Goal: Book appointment/travel/reservation

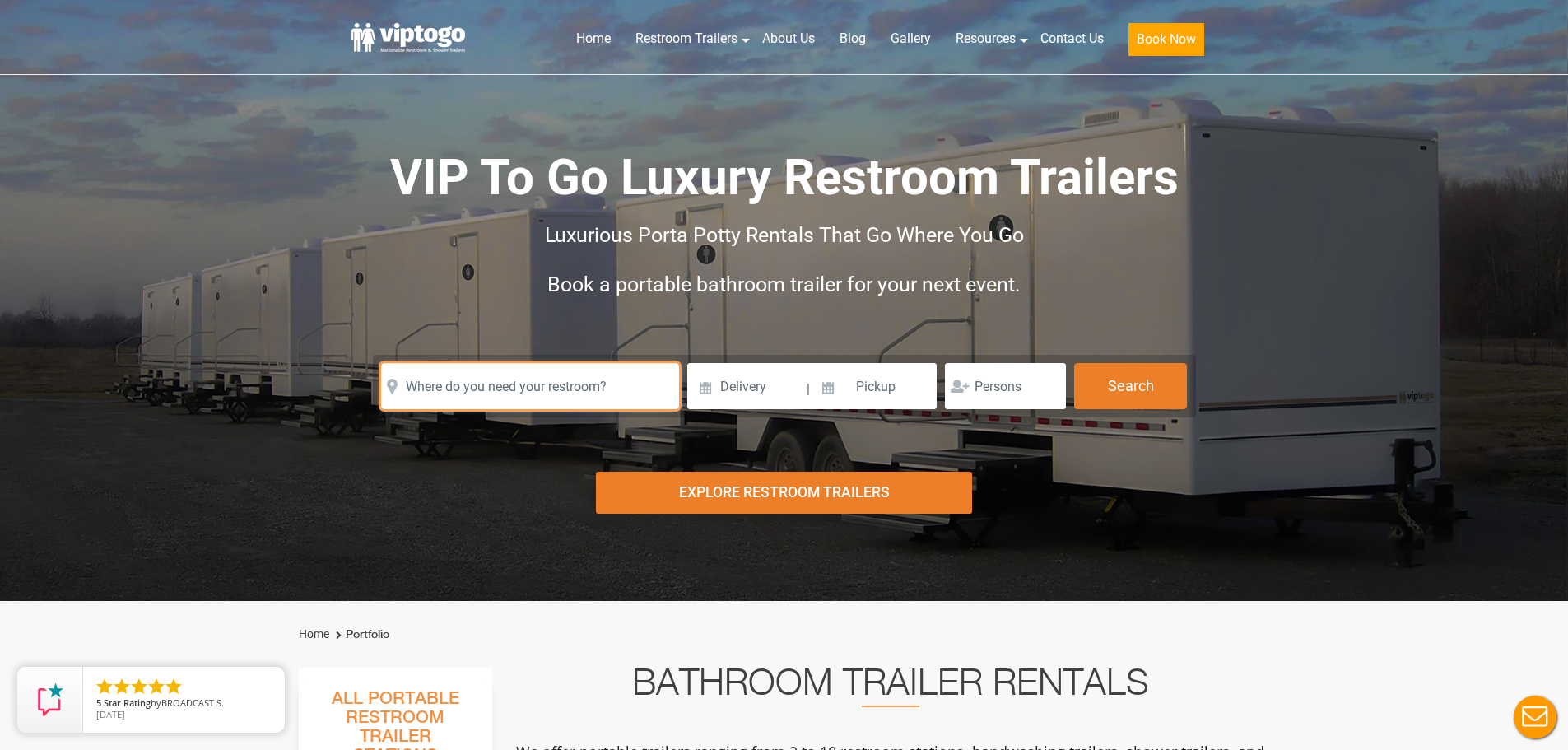
click at [505, 381] on input "text" at bounding box center [530, 386] width 298 height 46
click at [561, 393] on input "text" at bounding box center [530, 386] width 298 height 46
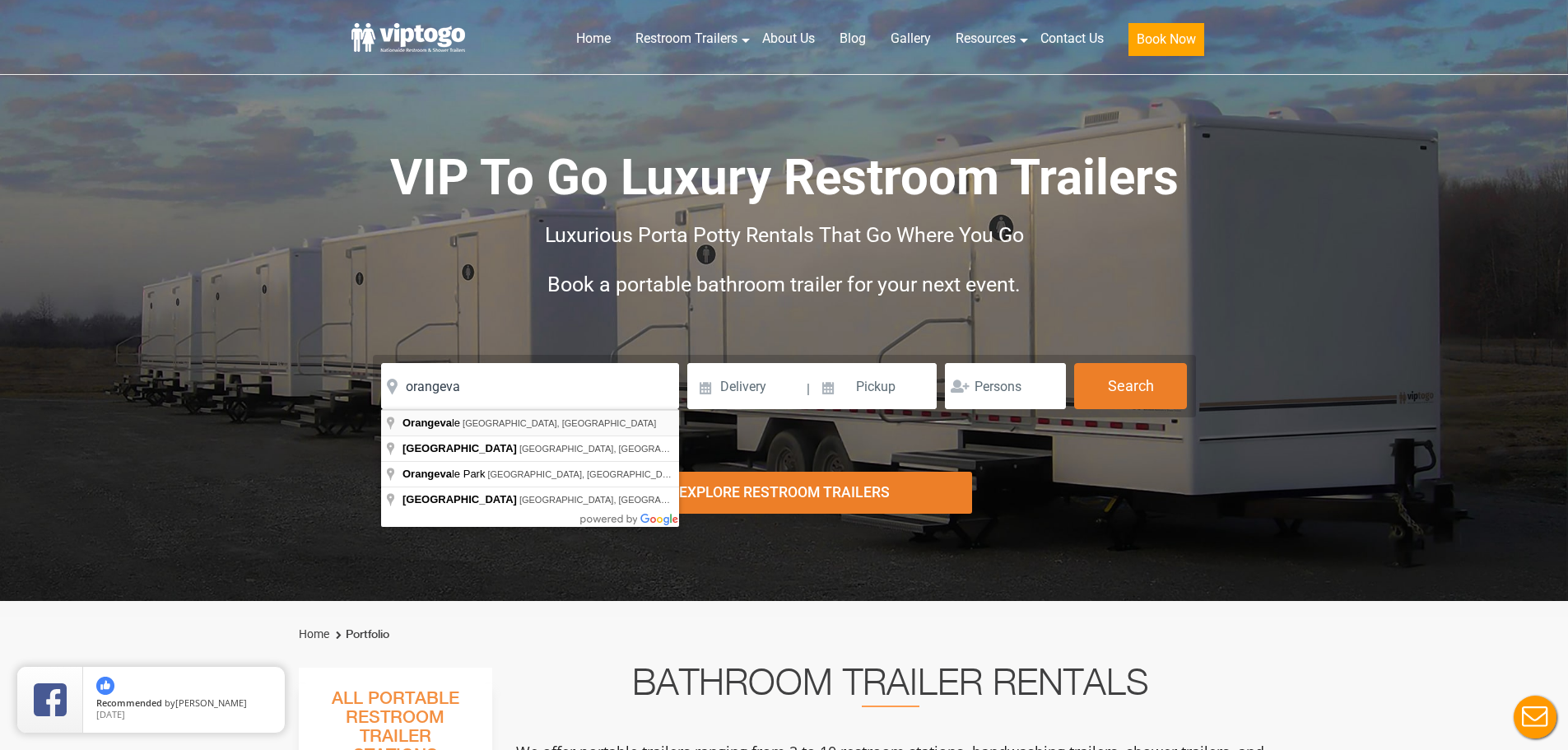
type input "[GEOGRAPHIC_DATA], [GEOGRAPHIC_DATA], [GEOGRAPHIC_DATA]"
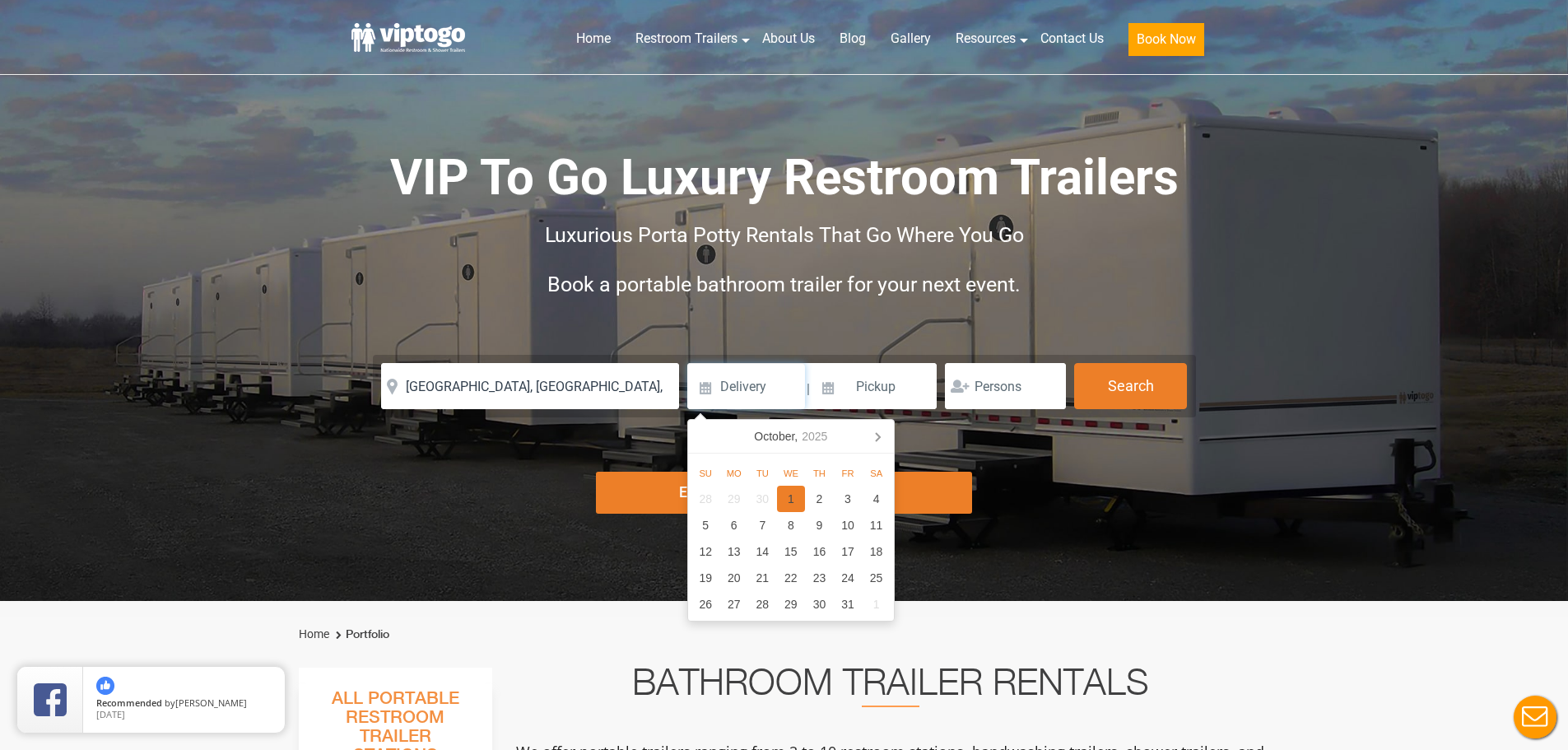
click at [786, 501] on div "1" at bounding box center [792, 498] width 29 height 26
type input "[DATE]"
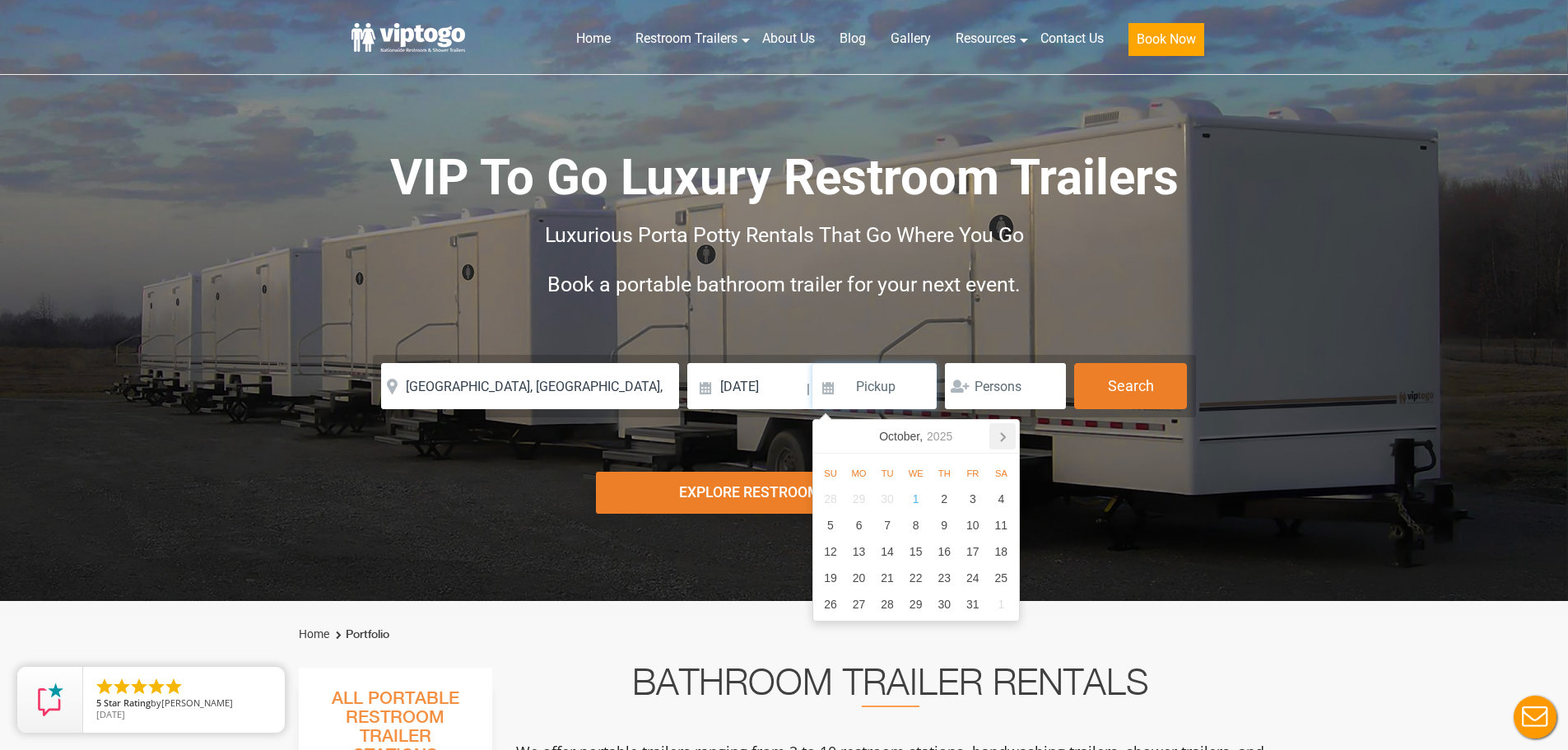
click at [1009, 434] on icon at bounding box center [1002, 436] width 26 height 26
click at [916, 545] on div "12" at bounding box center [916, 551] width 29 height 26
click at [877, 390] on input "[DATE]" at bounding box center [875, 386] width 125 height 46
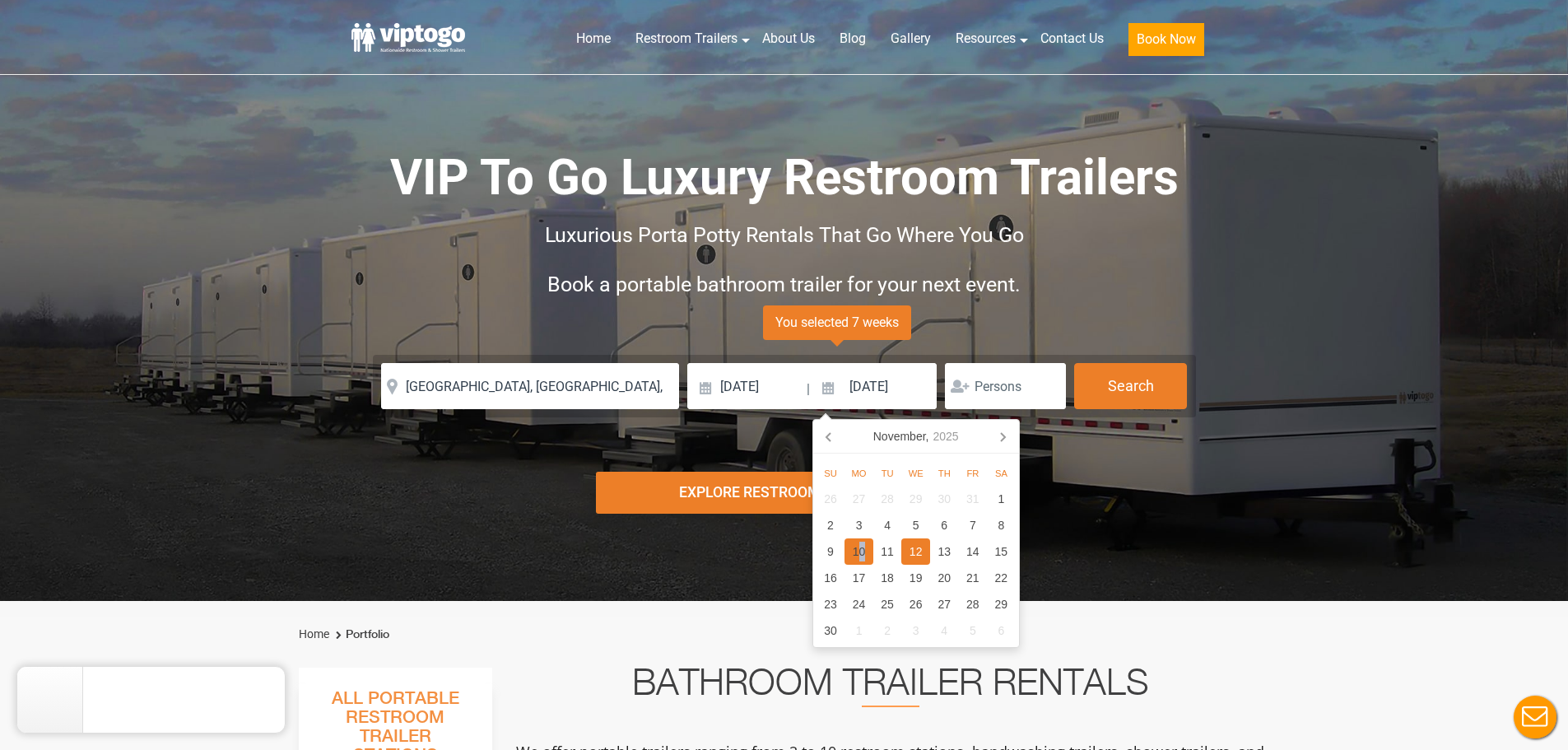
click at [862, 545] on div "10" at bounding box center [859, 551] width 29 height 26
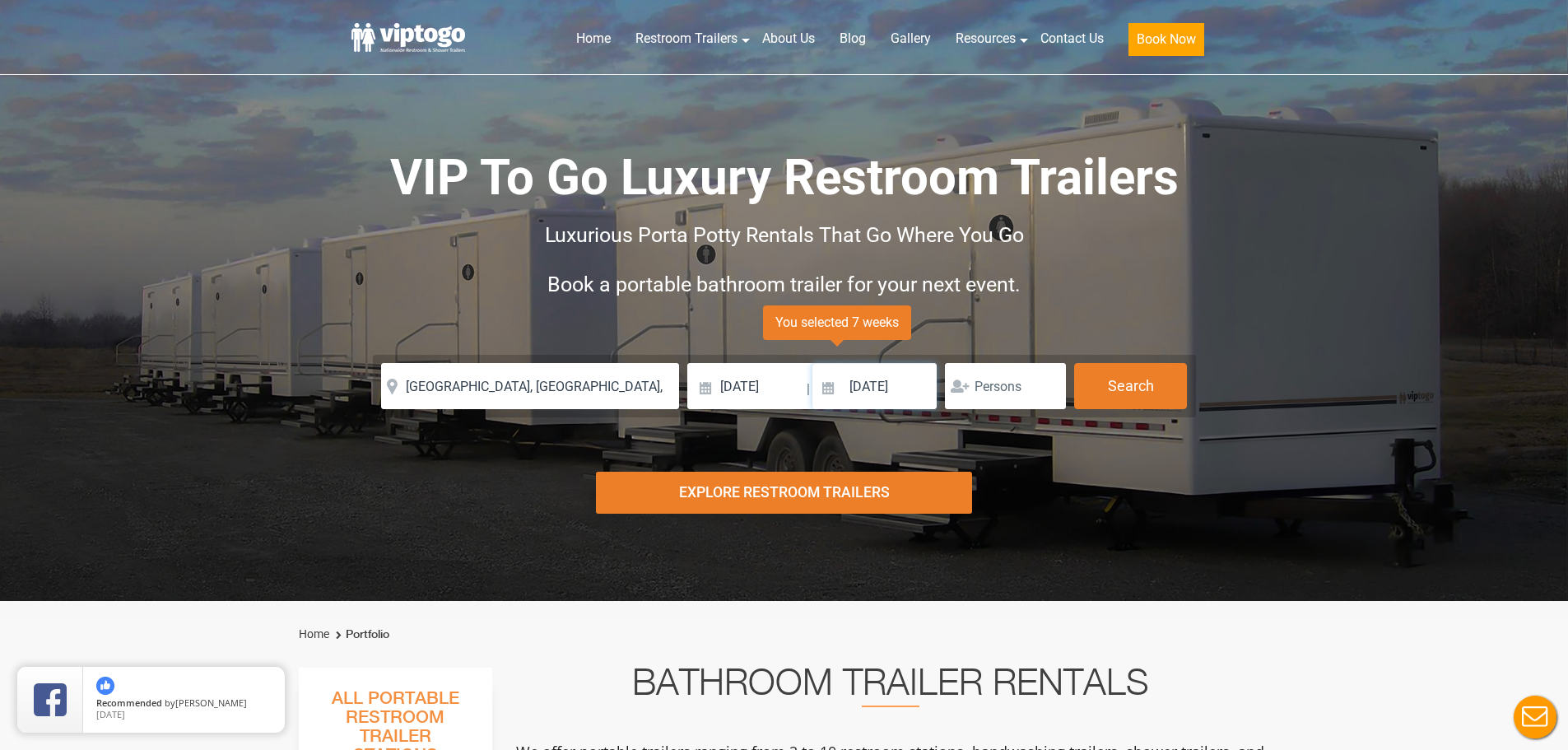
drag, startPoint x: 863, startPoint y: 387, endPoint x: 922, endPoint y: 466, distance: 98.6
click at [864, 387] on input "[DATE]" at bounding box center [875, 386] width 125 height 46
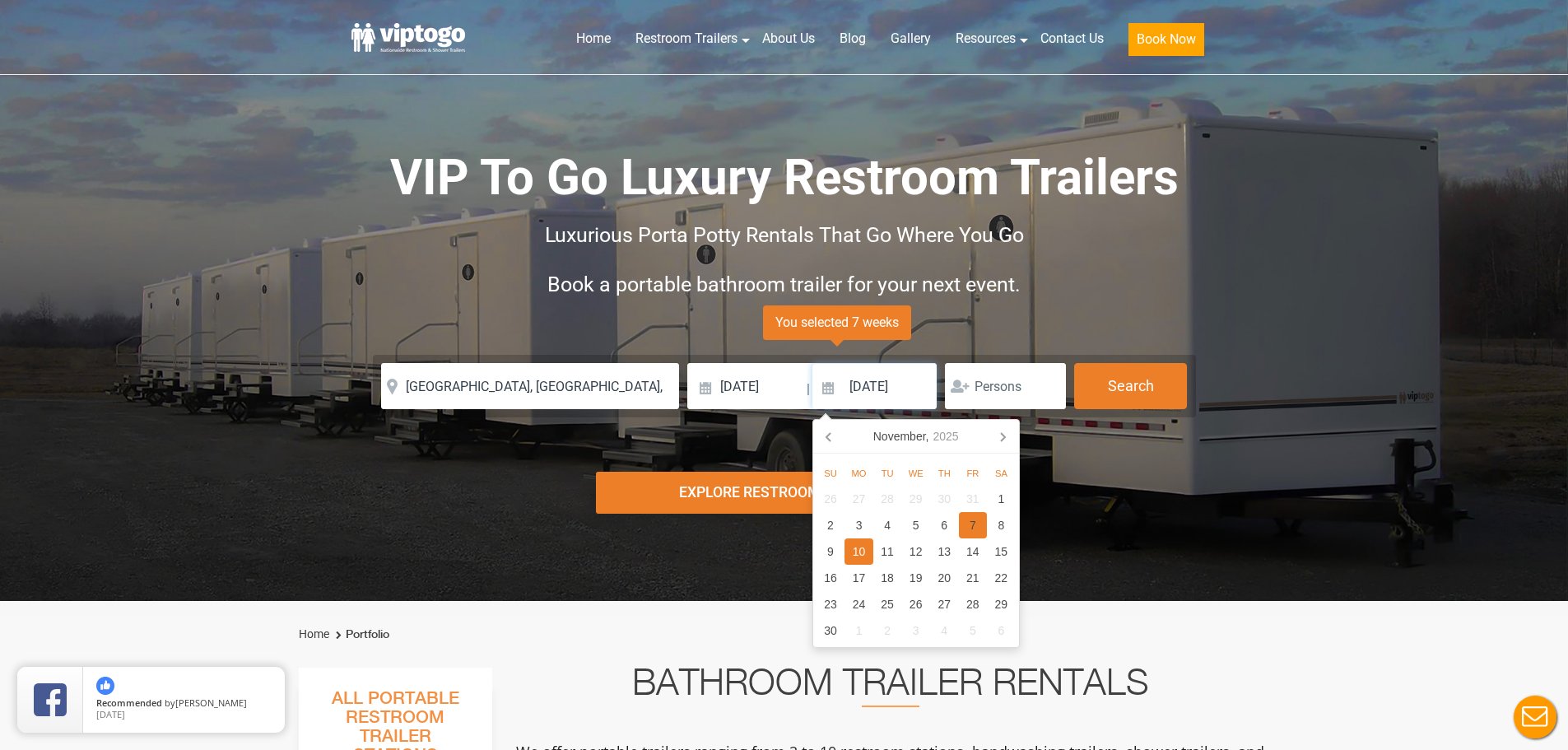
click at [980, 525] on div "7" at bounding box center [974, 524] width 29 height 26
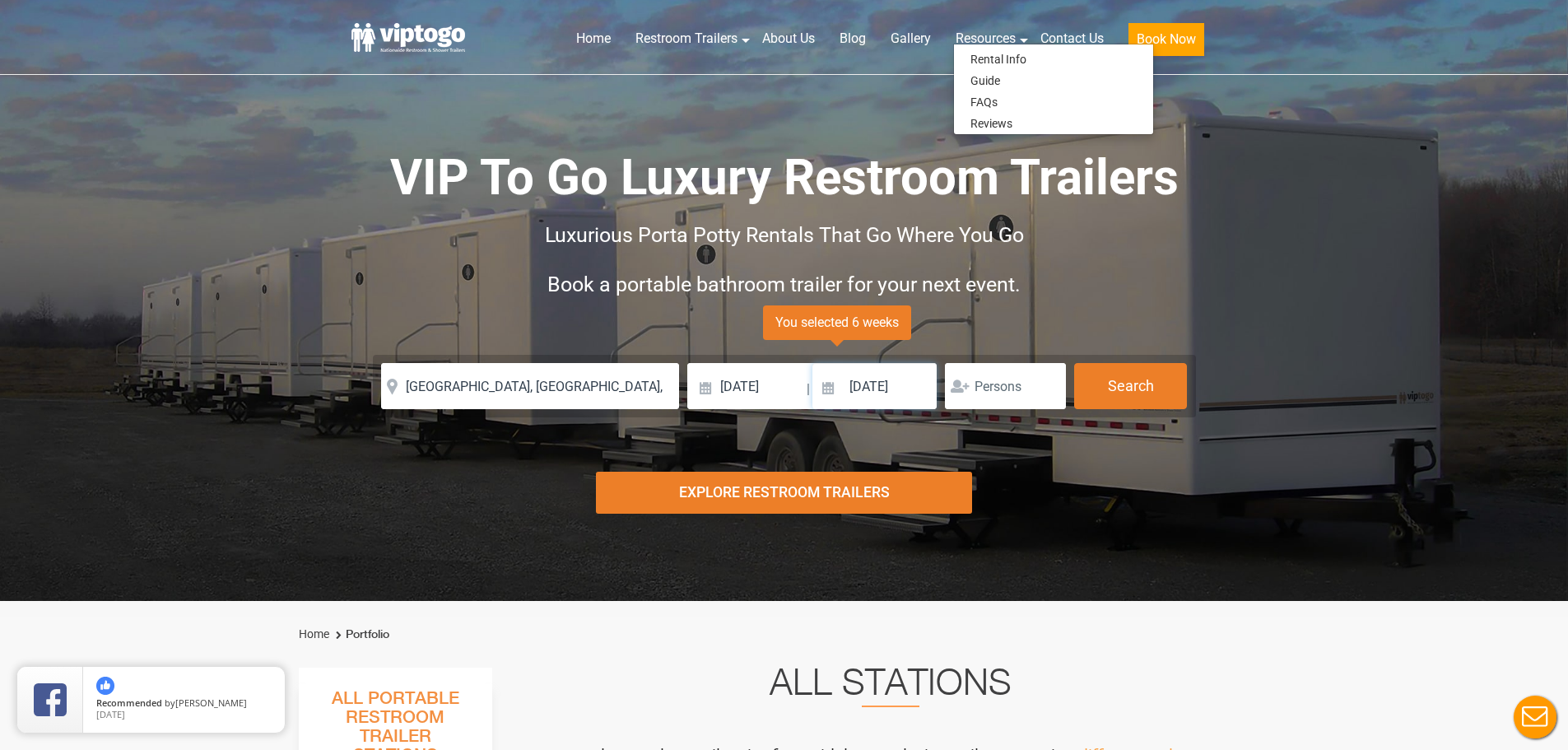
click at [897, 378] on input "[DATE]" at bounding box center [875, 386] width 125 height 46
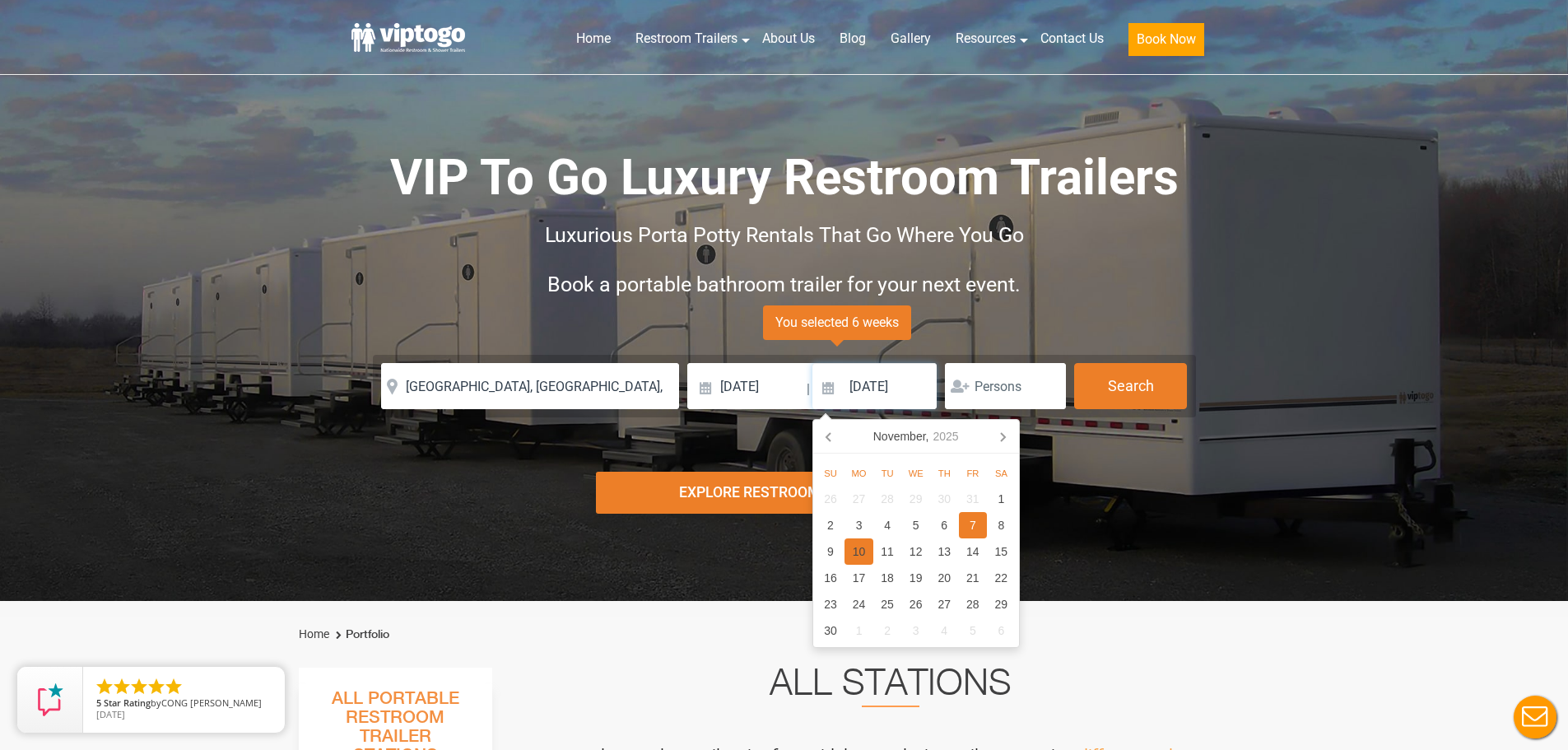
click at [867, 553] on div "10" at bounding box center [859, 551] width 29 height 26
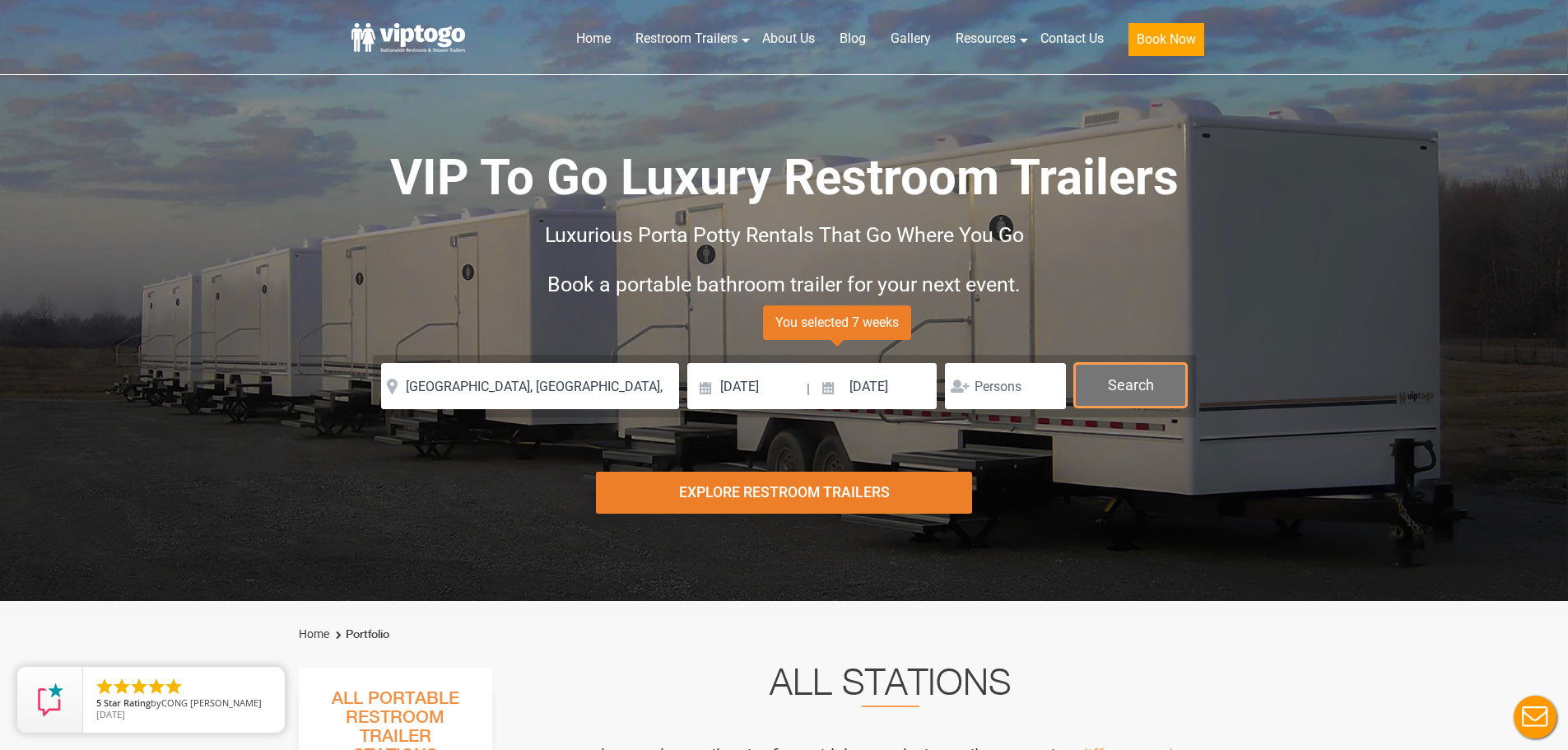
click at [1128, 389] on button "Search" at bounding box center [1130, 385] width 113 height 44
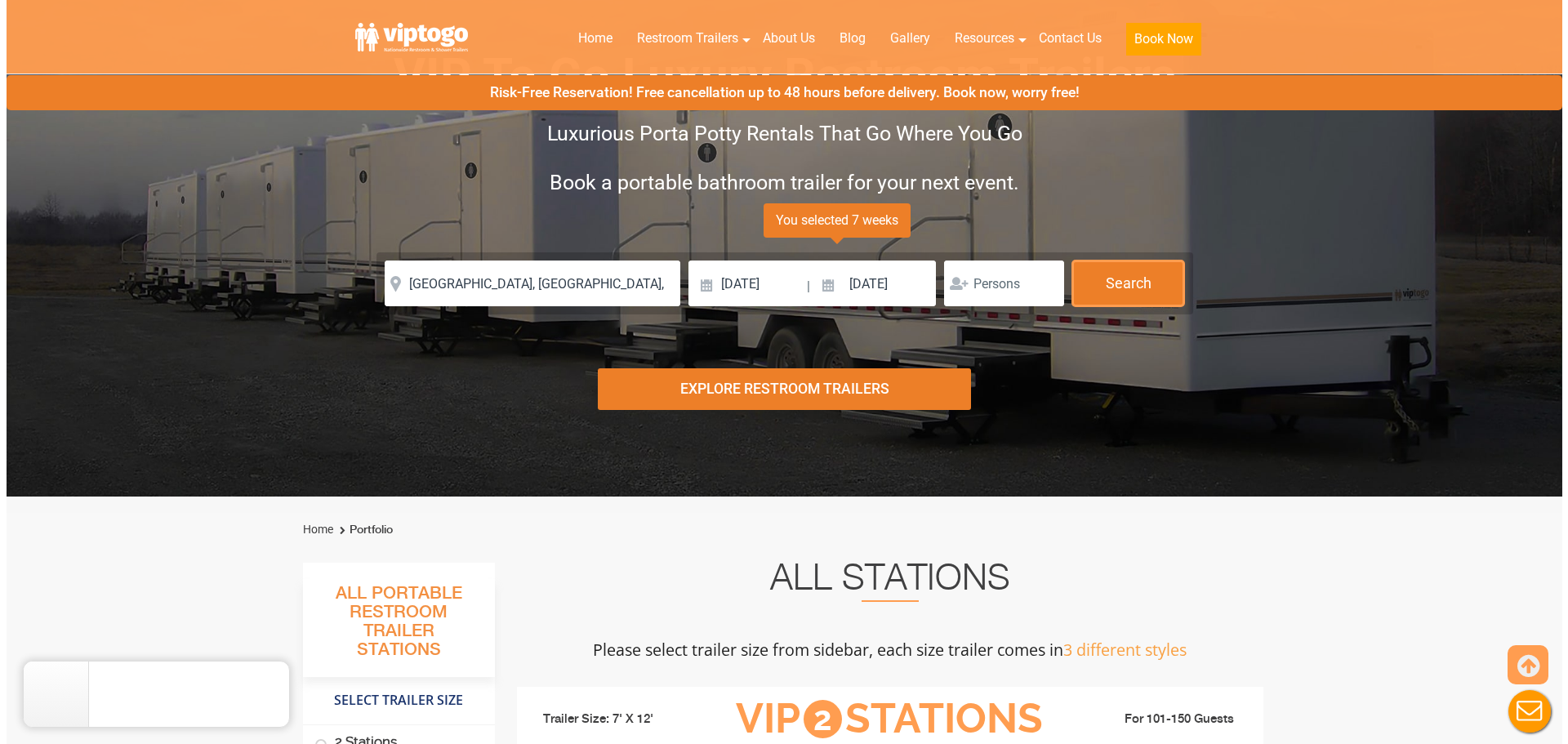
scroll to position [90, 0]
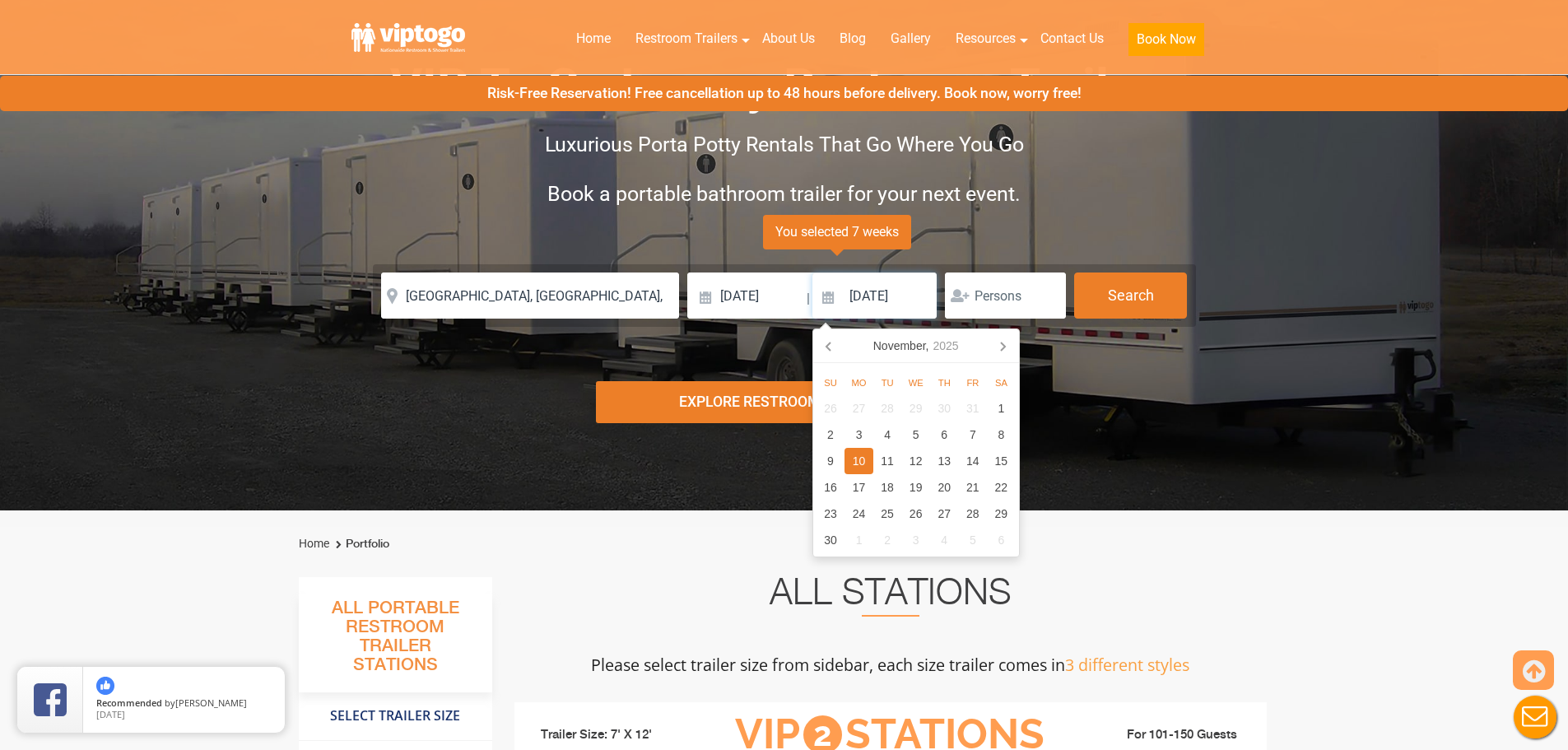
click at [898, 302] on input "[DATE]" at bounding box center [875, 295] width 125 height 46
click at [882, 460] on div "11" at bounding box center [888, 461] width 29 height 26
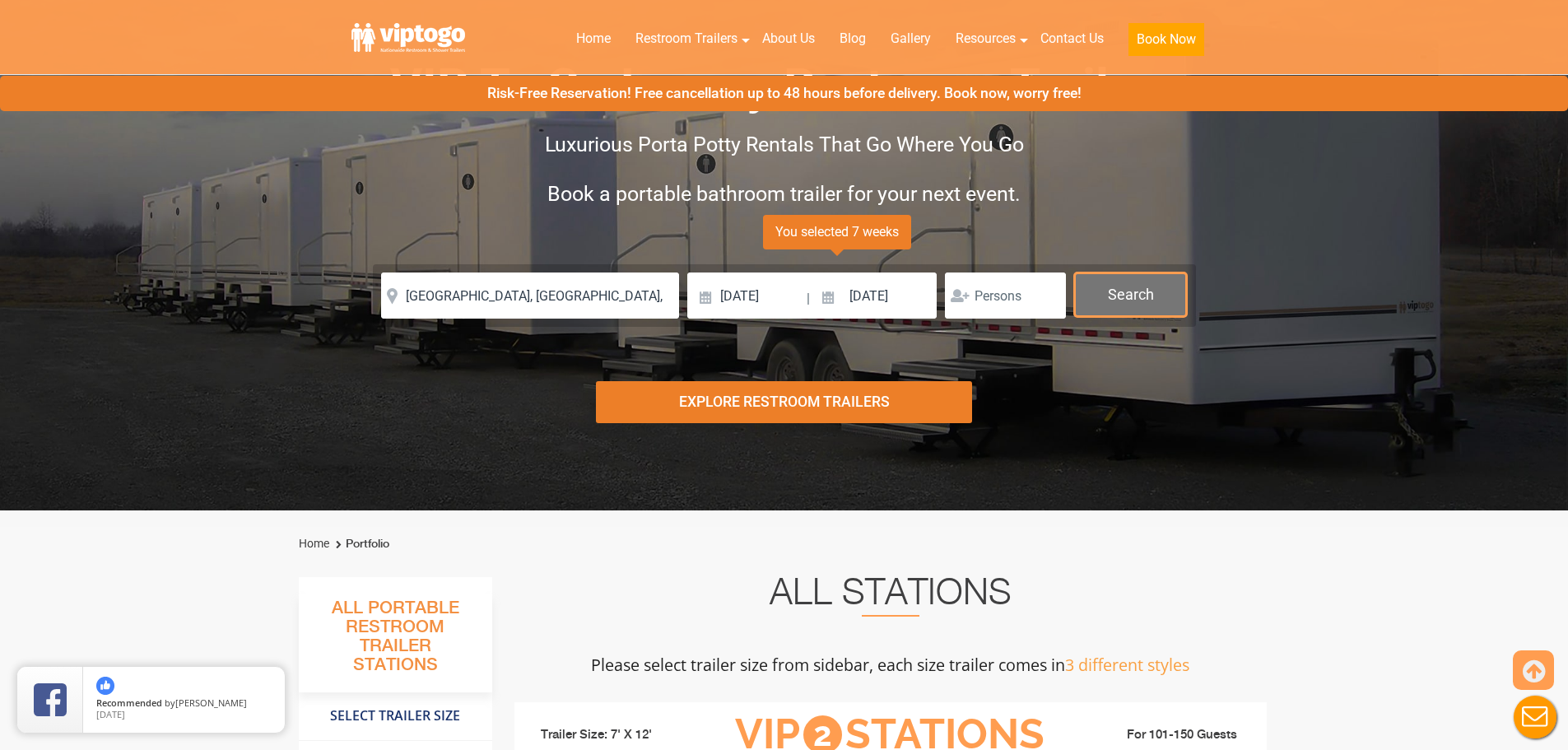
click at [1130, 300] on button "Search" at bounding box center [1130, 294] width 113 height 44
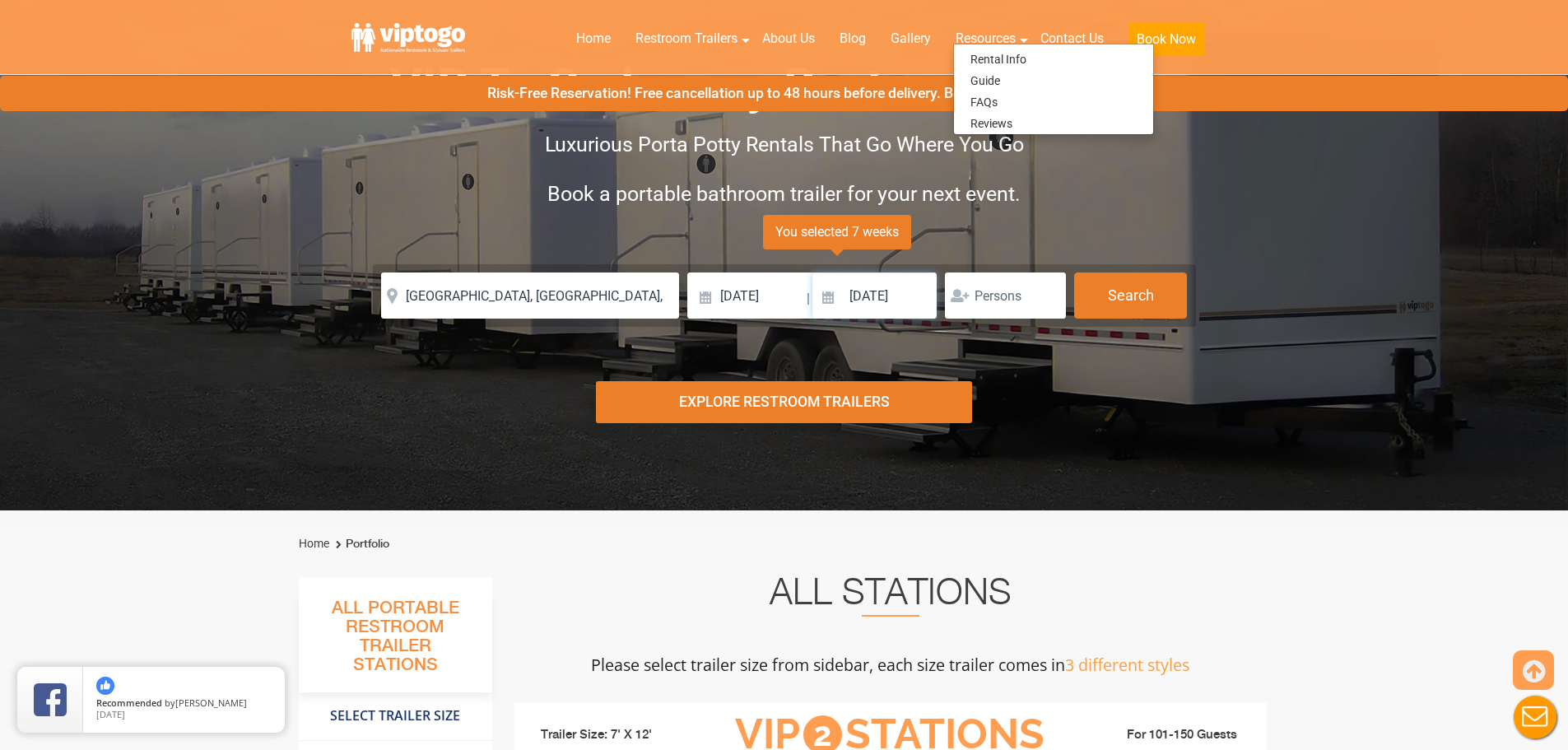
click at [888, 298] on input "[DATE]" at bounding box center [875, 295] width 125 height 46
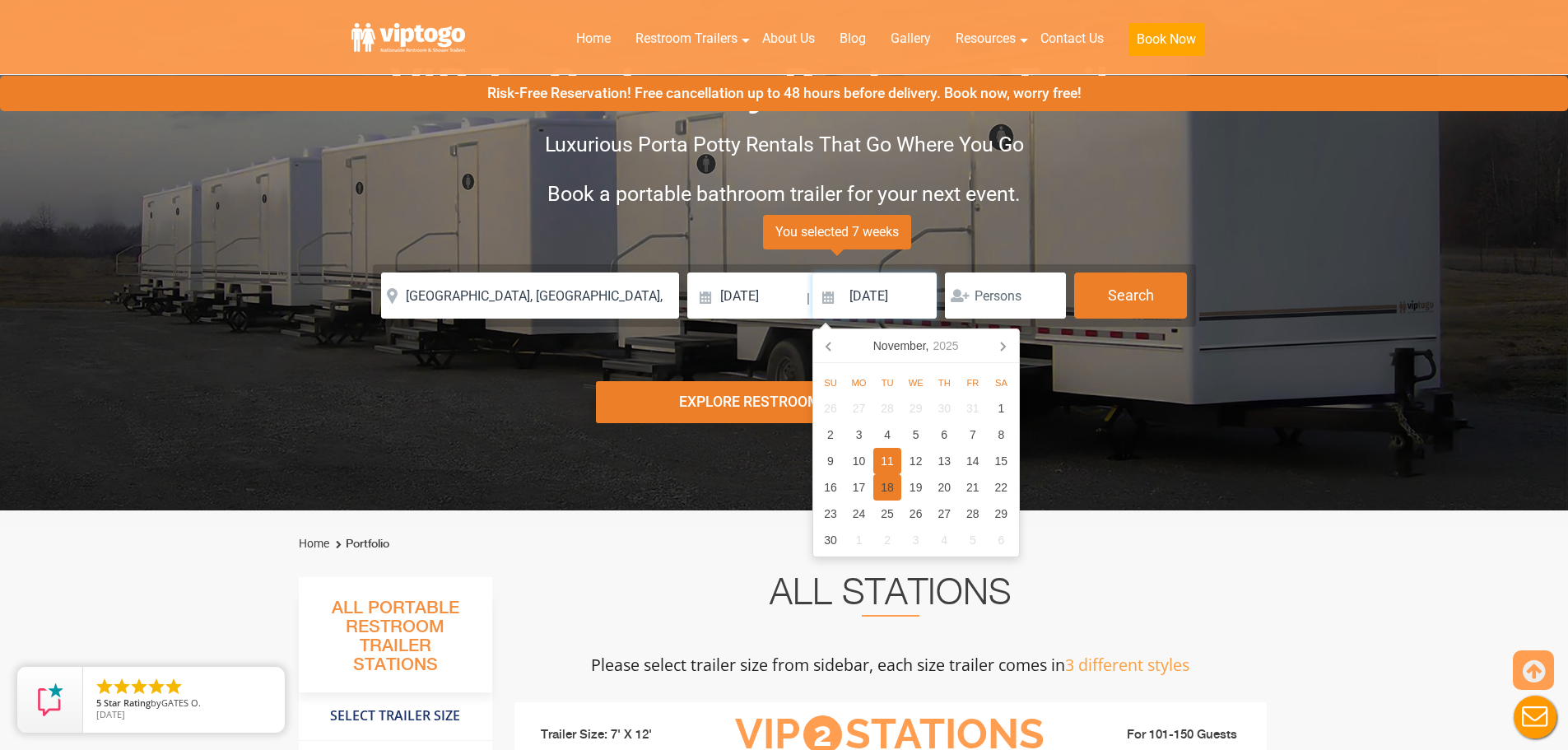
click at [887, 487] on div "18" at bounding box center [888, 487] width 29 height 26
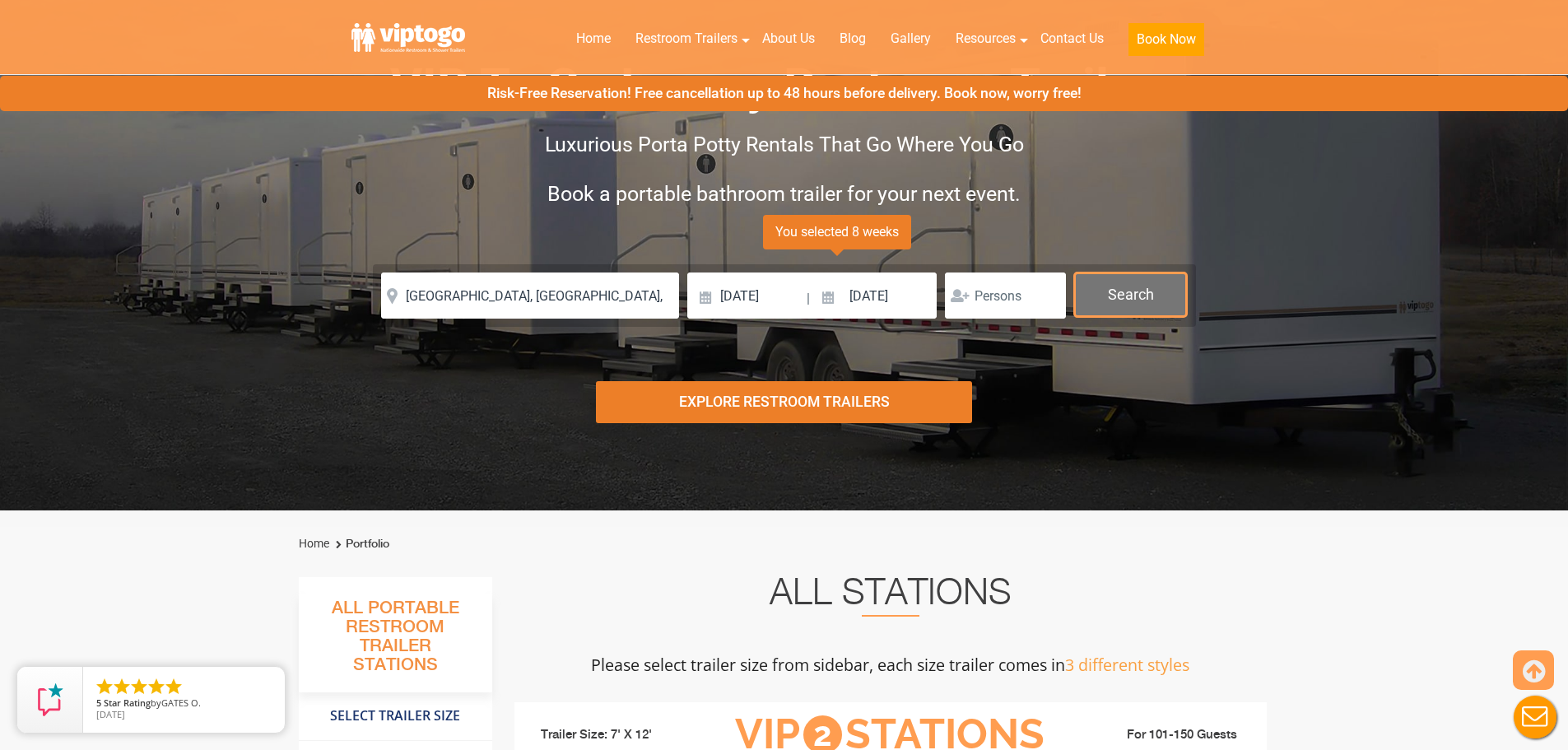
click at [1124, 294] on button "Search" at bounding box center [1130, 294] width 113 height 44
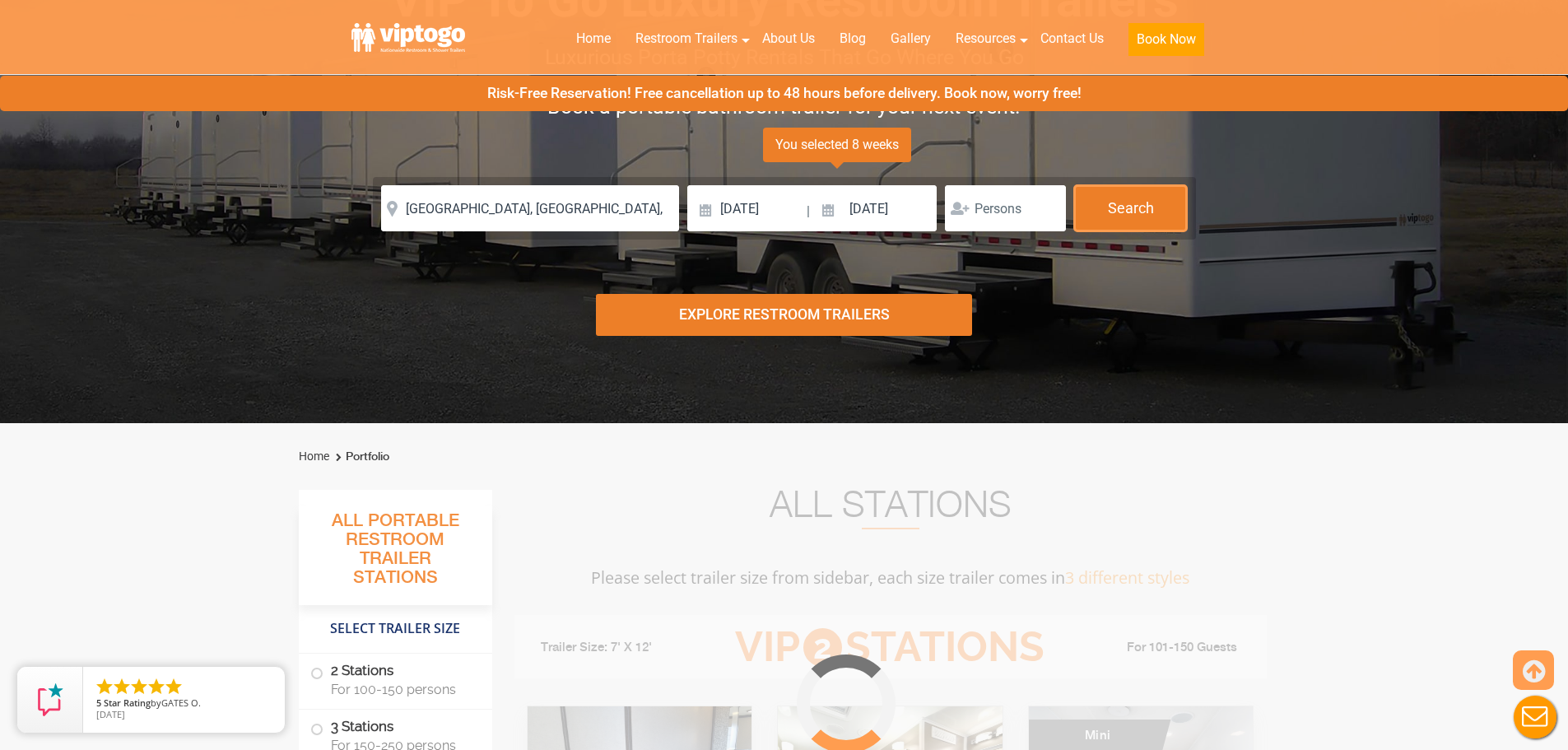
scroll to position [173, 0]
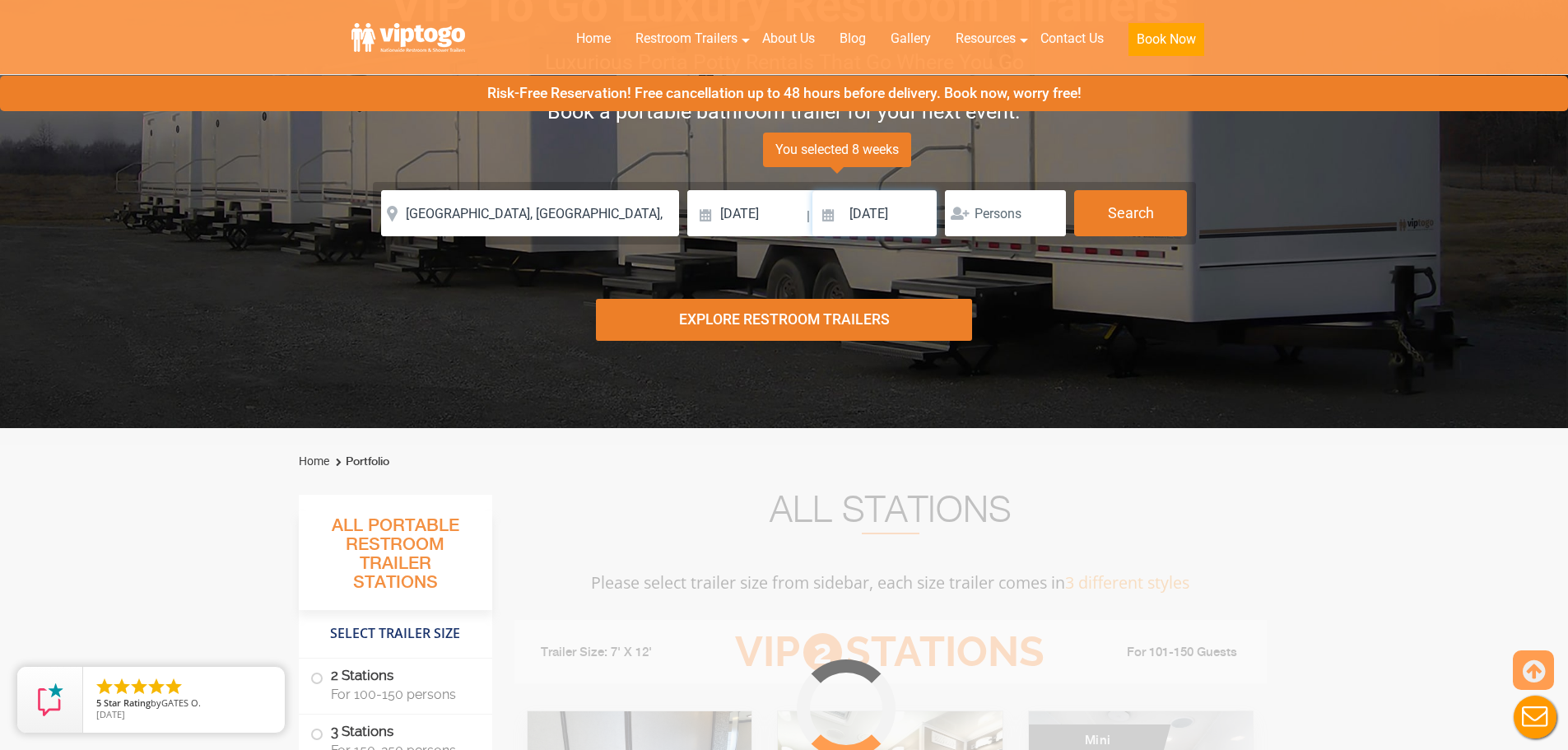
click at [883, 219] on input "[DATE]" at bounding box center [875, 213] width 125 height 46
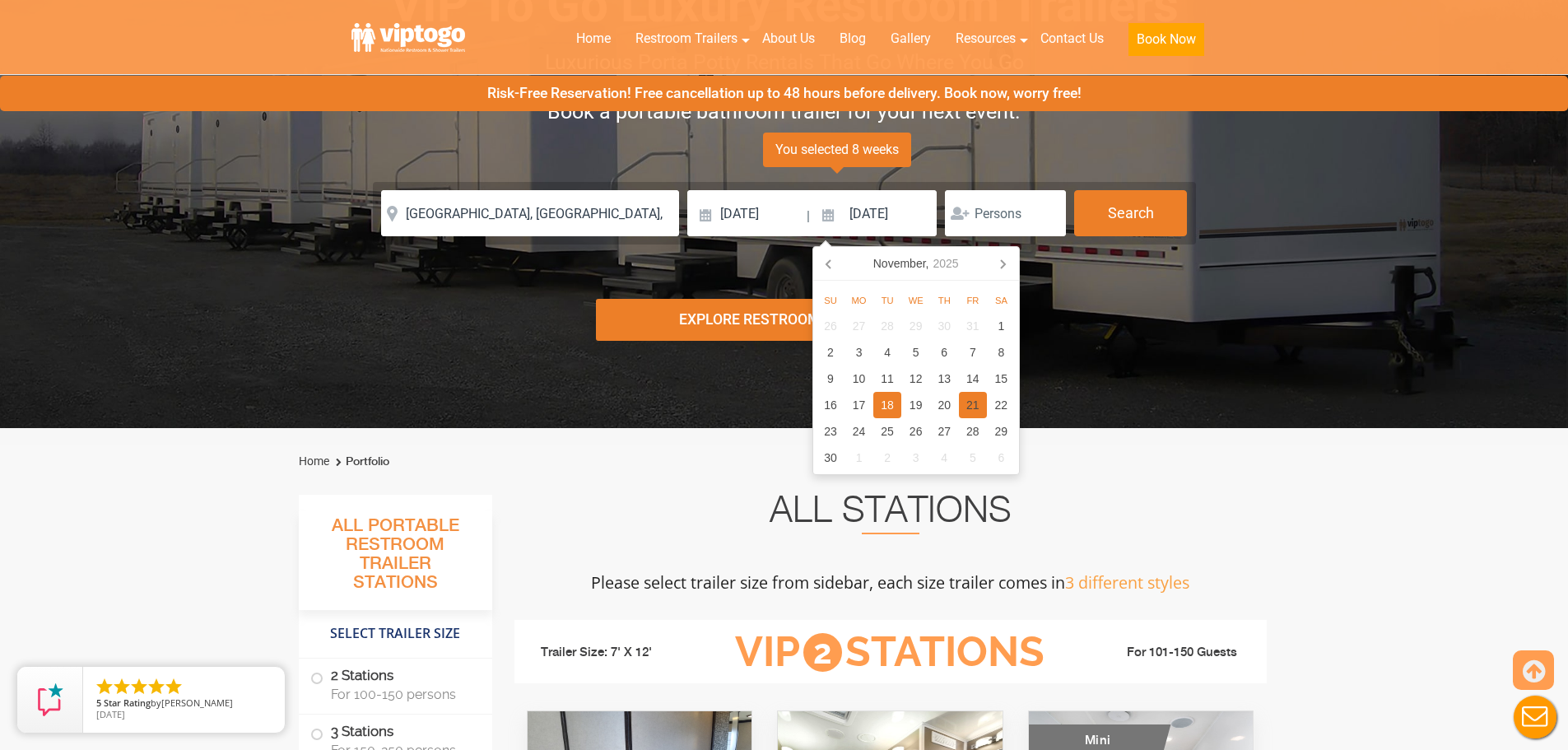
click at [960, 404] on div "21" at bounding box center [974, 404] width 29 height 26
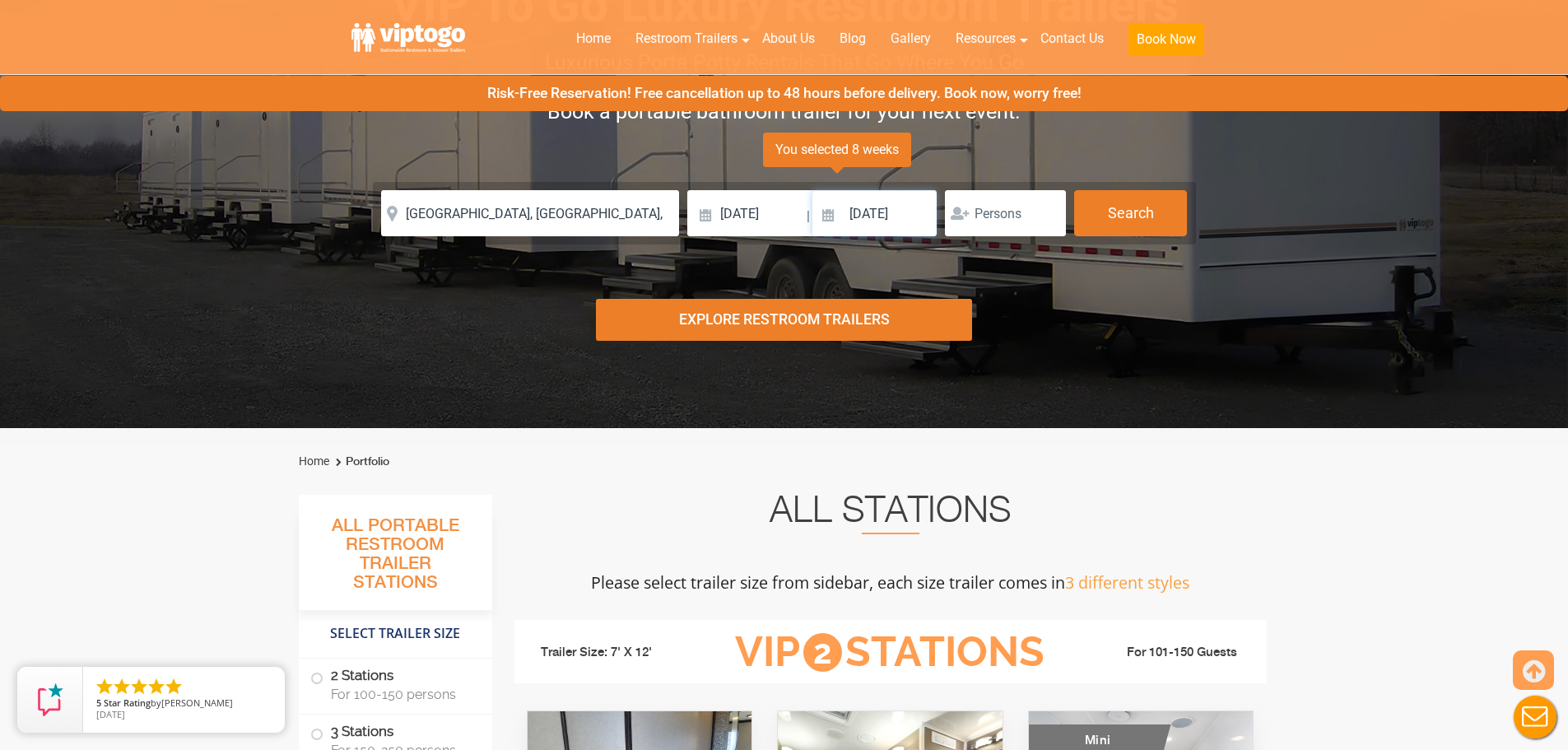
click at [882, 202] on input "[DATE]" at bounding box center [875, 213] width 125 height 46
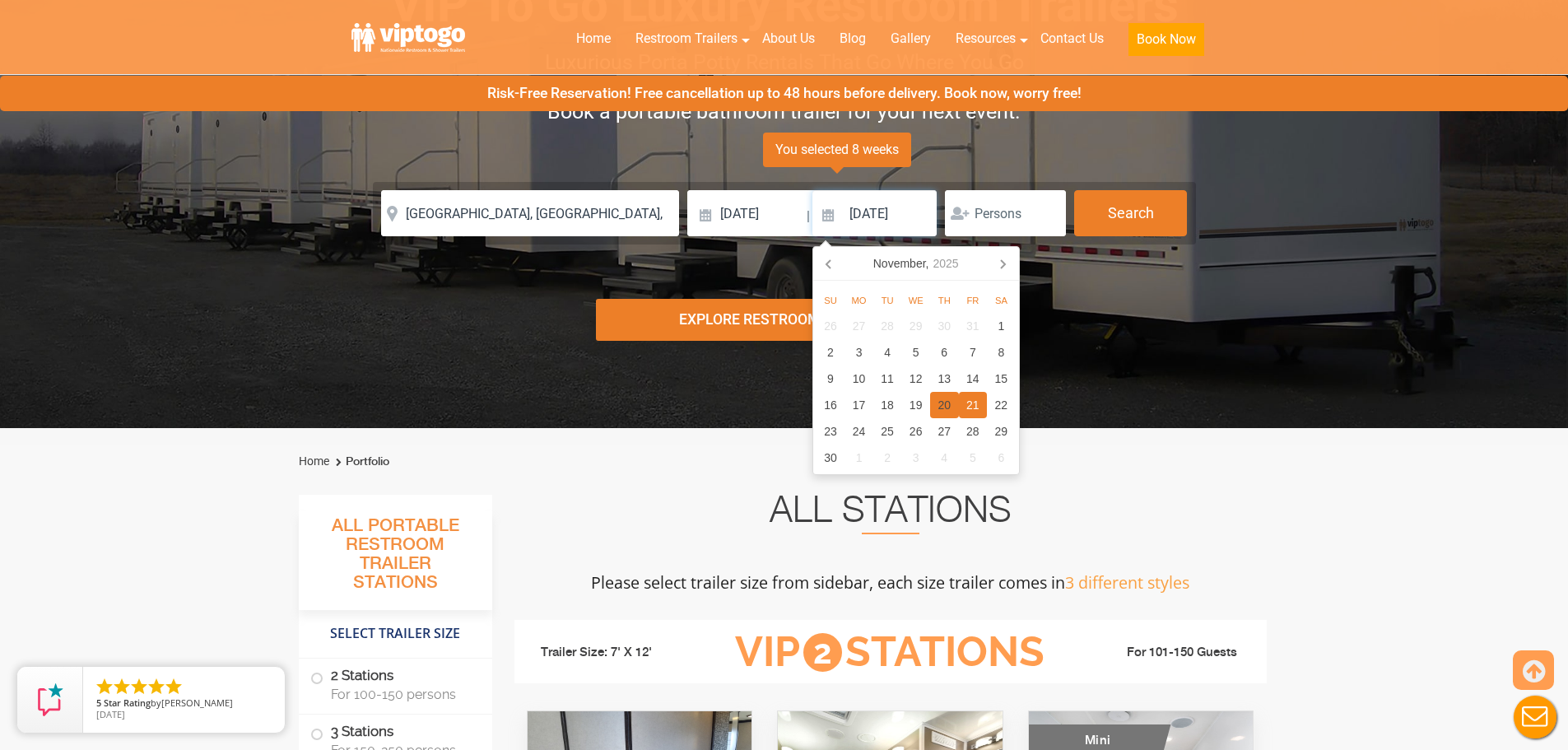
click at [939, 407] on div "20" at bounding box center [945, 404] width 29 height 26
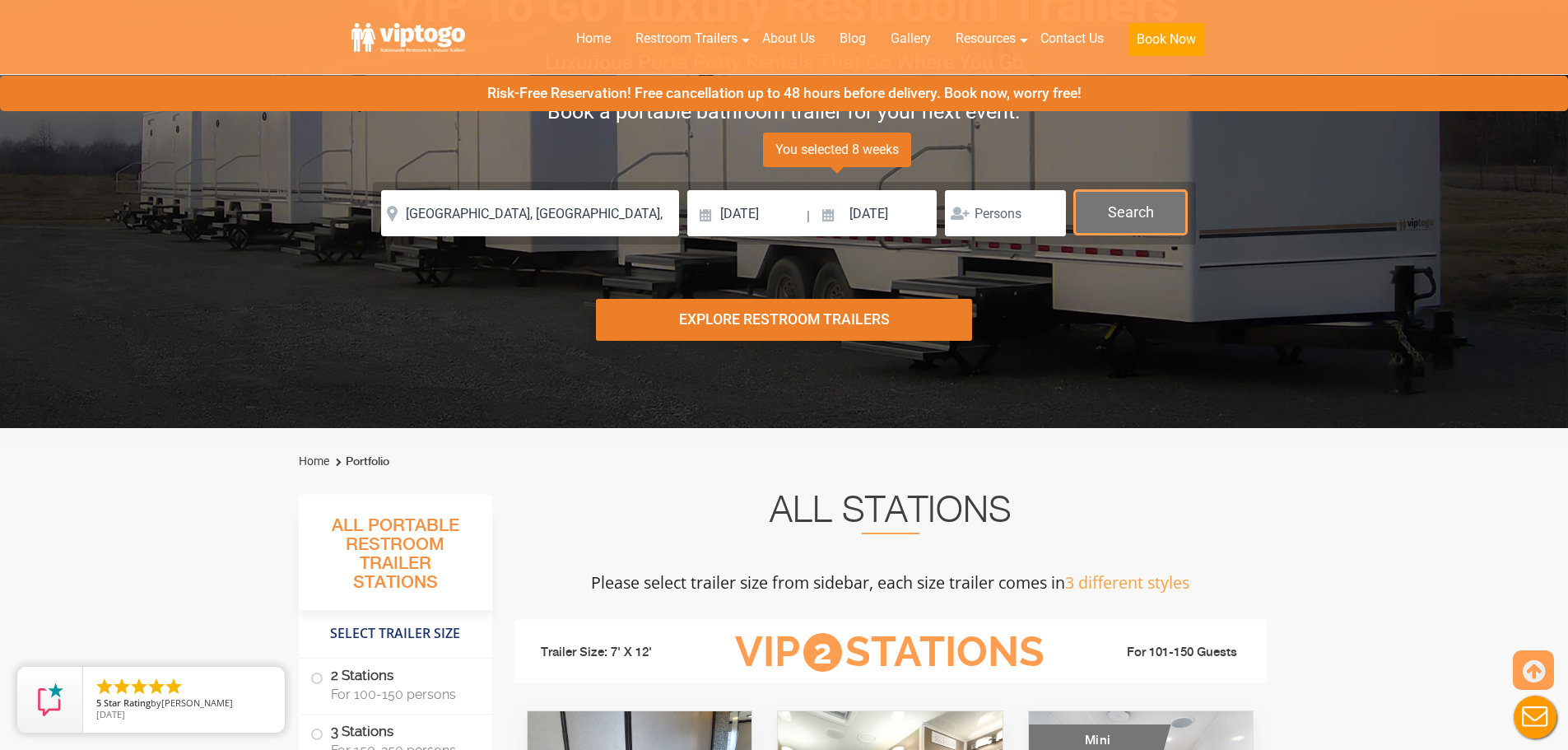
click at [1148, 226] on button "Search" at bounding box center [1130, 212] width 113 height 44
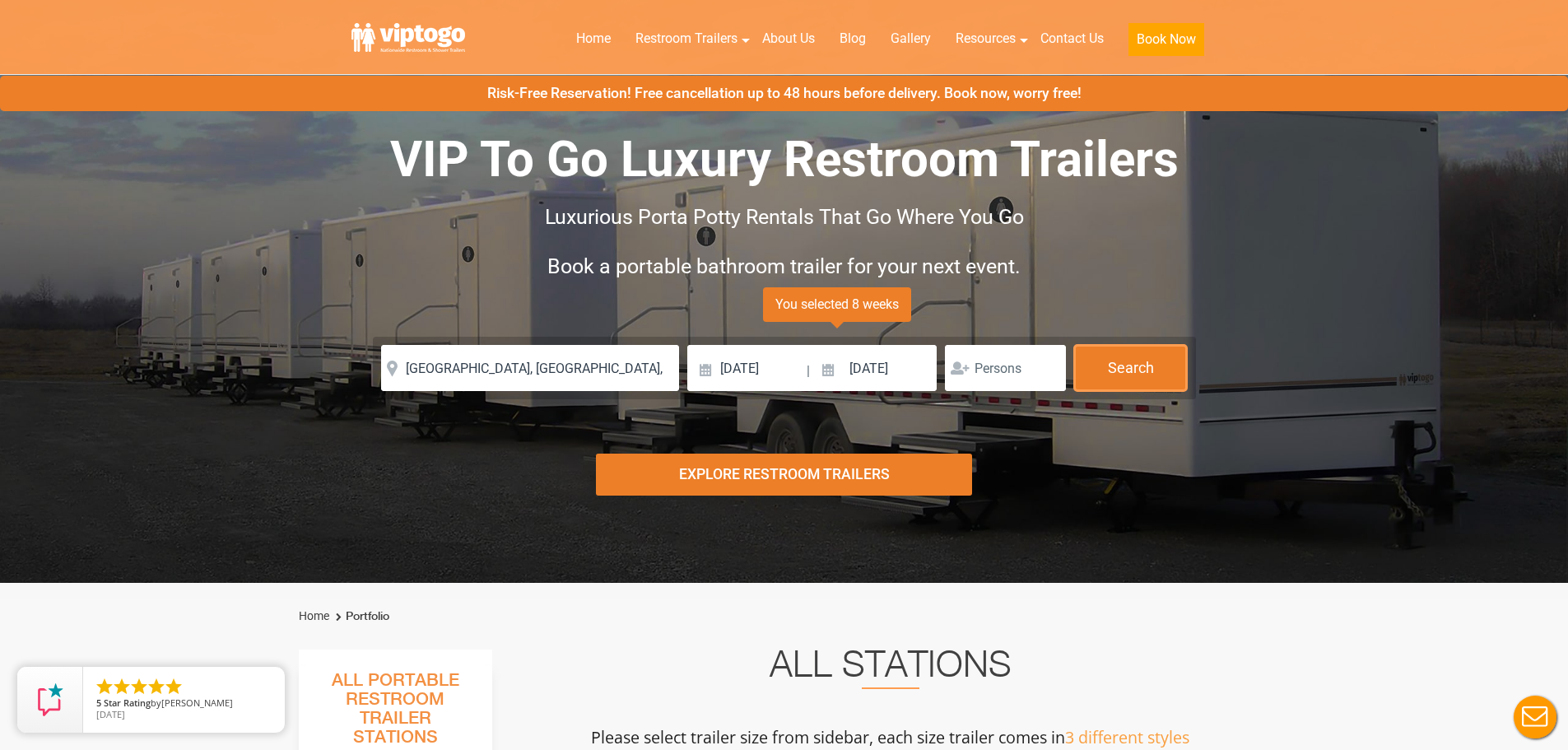
scroll to position [9, 0]
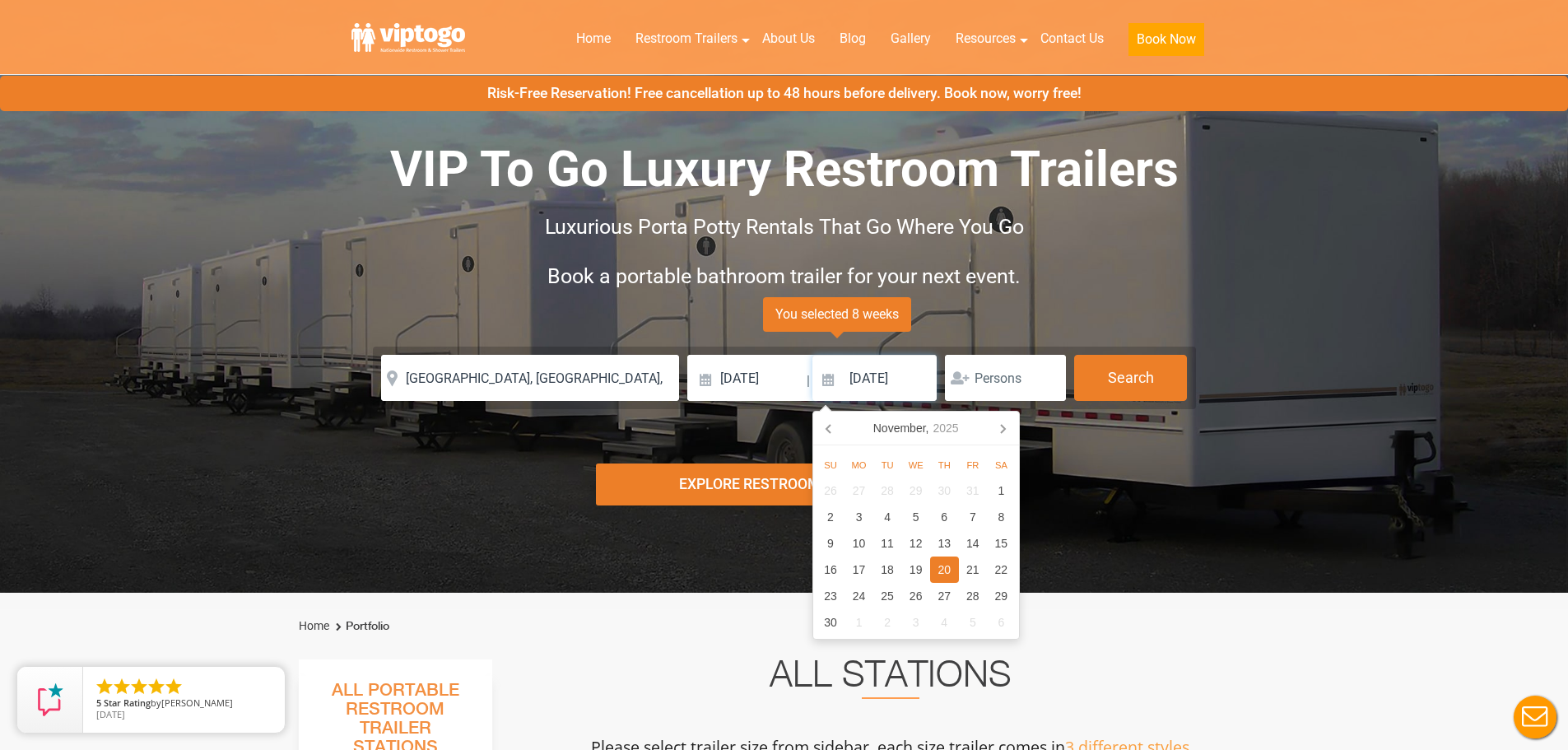
drag, startPoint x: 880, startPoint y: 384, endPoint x: 959, endPoint y: 444, distance: 99.2
click at [879, 383] on input "[DATE]" at bounding box center [875, 378] width 125 height 46
click at [923, 571] on div "19" at bounding box center [916, 569] width 29 height 26
drag, startPoint x: 880, startPoint y: 381, endPoint x: 963, endPoint y: 544, distance: 182.9
click at [881, 381] on input "[DATE]" at bounding box center [875, 378] width 125 height 46
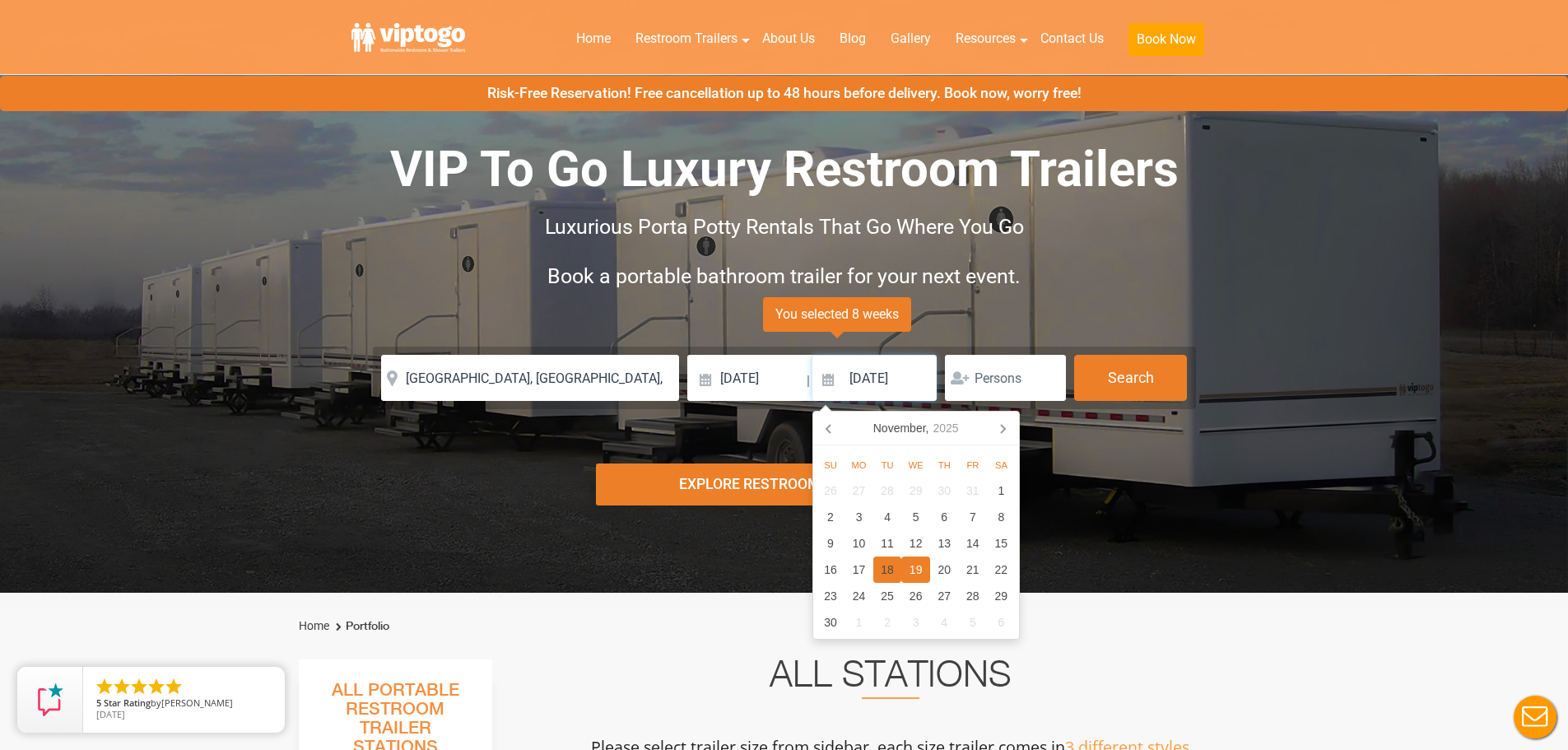
click at [883, 567] on div "18" at bounding box center [888, 569] width 29 height 26
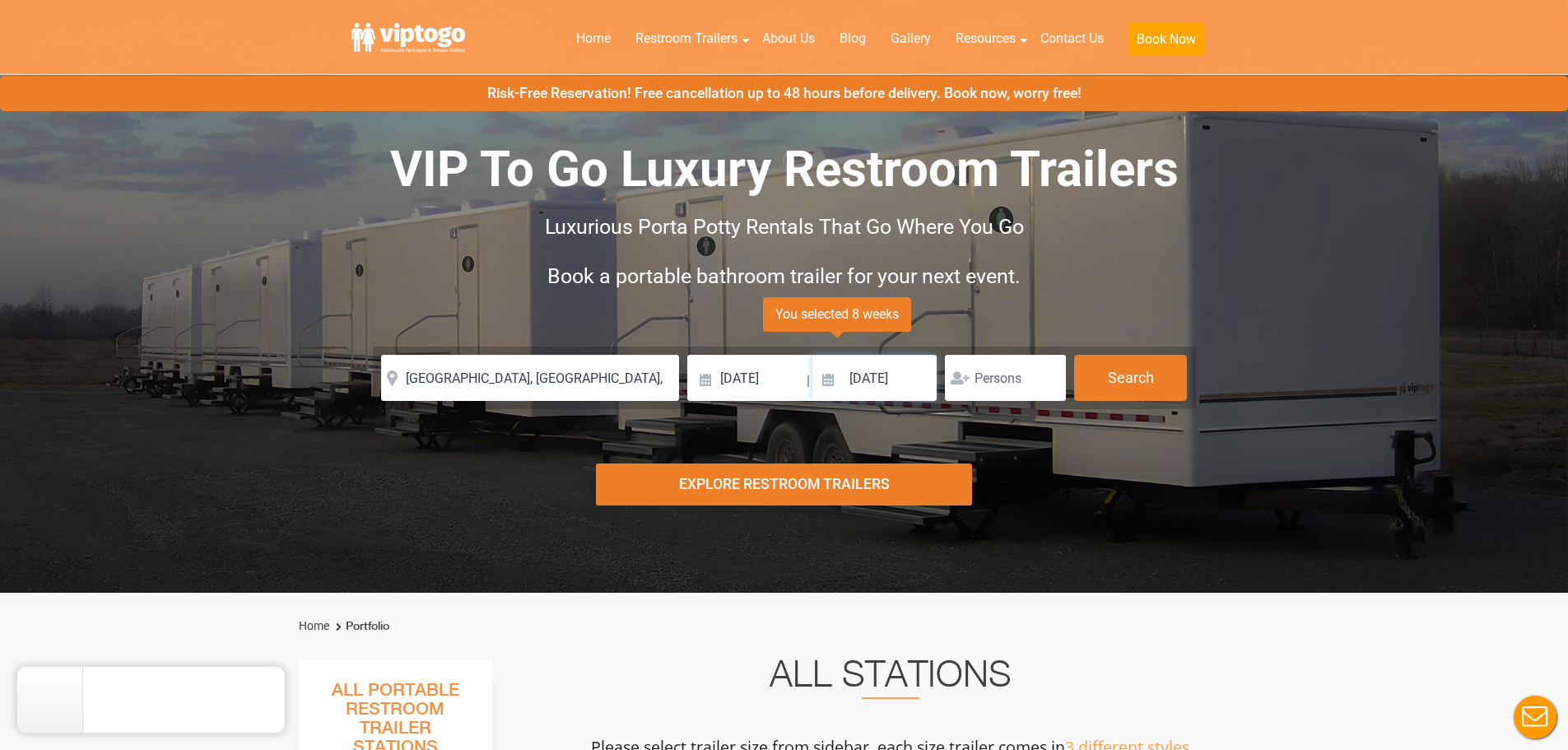
click at [882, 389] on input "[DATE]" at bounding box center [875, 378] width 125 height 46
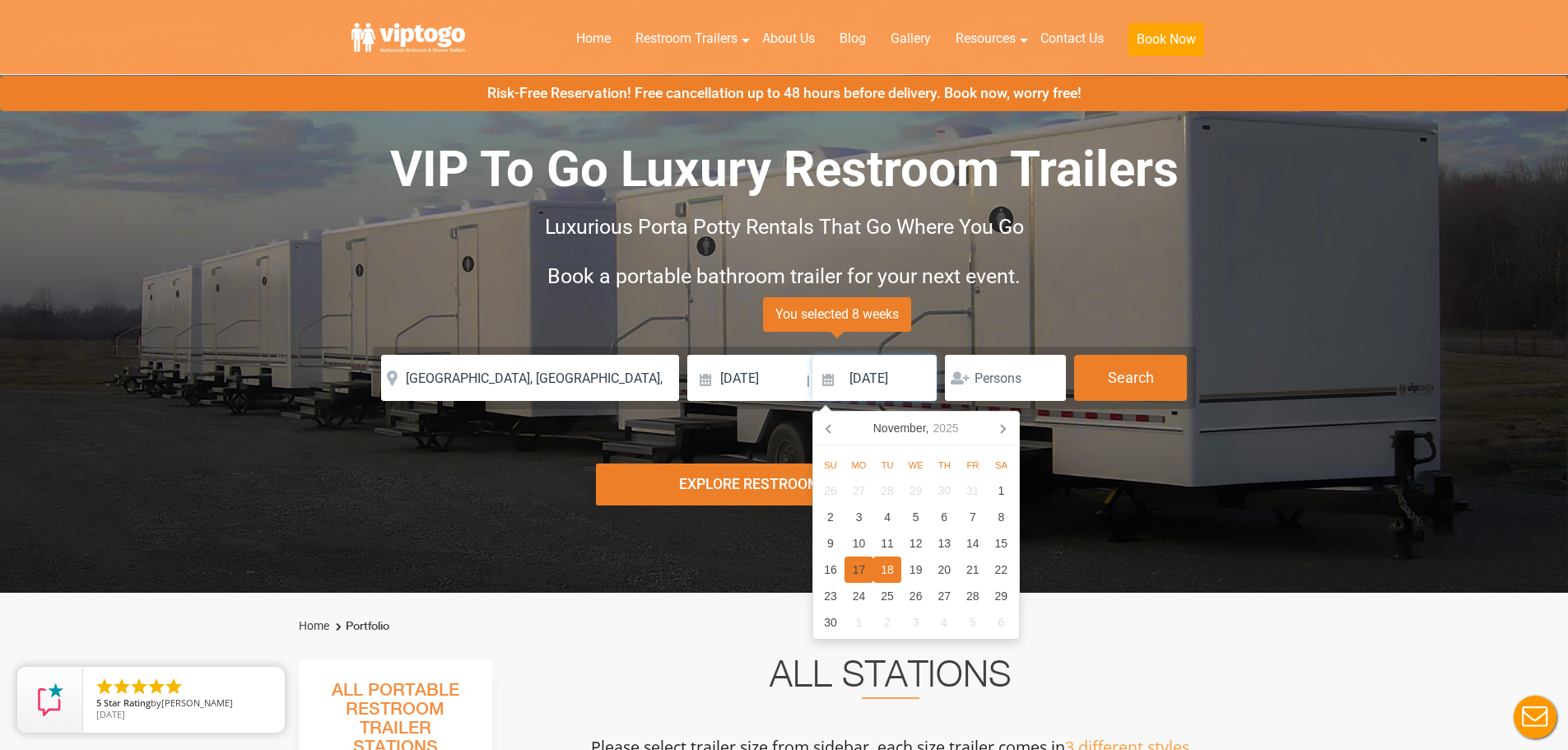
click at [861, 564] on div "17" at bounding box center [859, 569] width 29 height 26
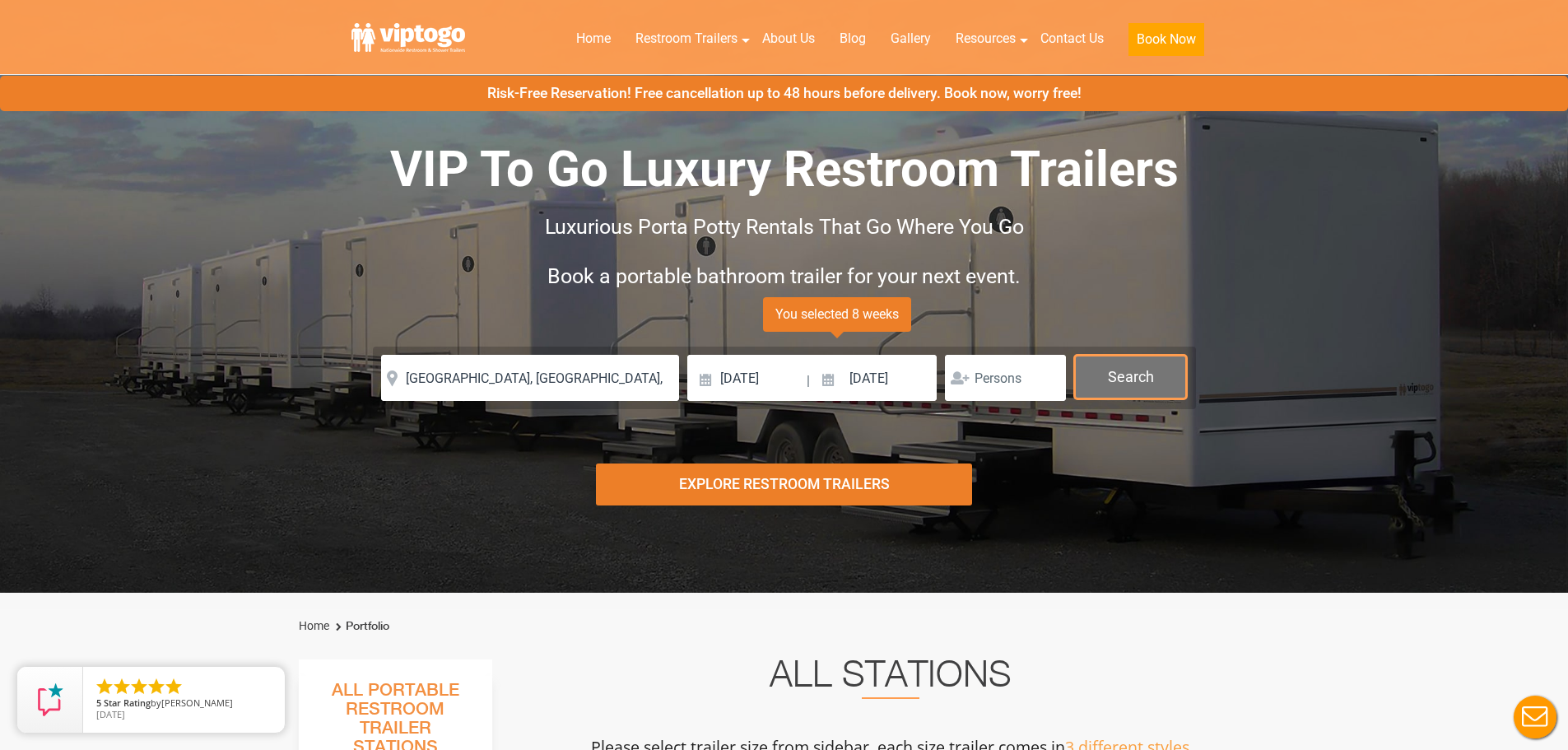
click at [1145, 362] on button "Search" at bounding box center [1130, 377] width 113 height 44
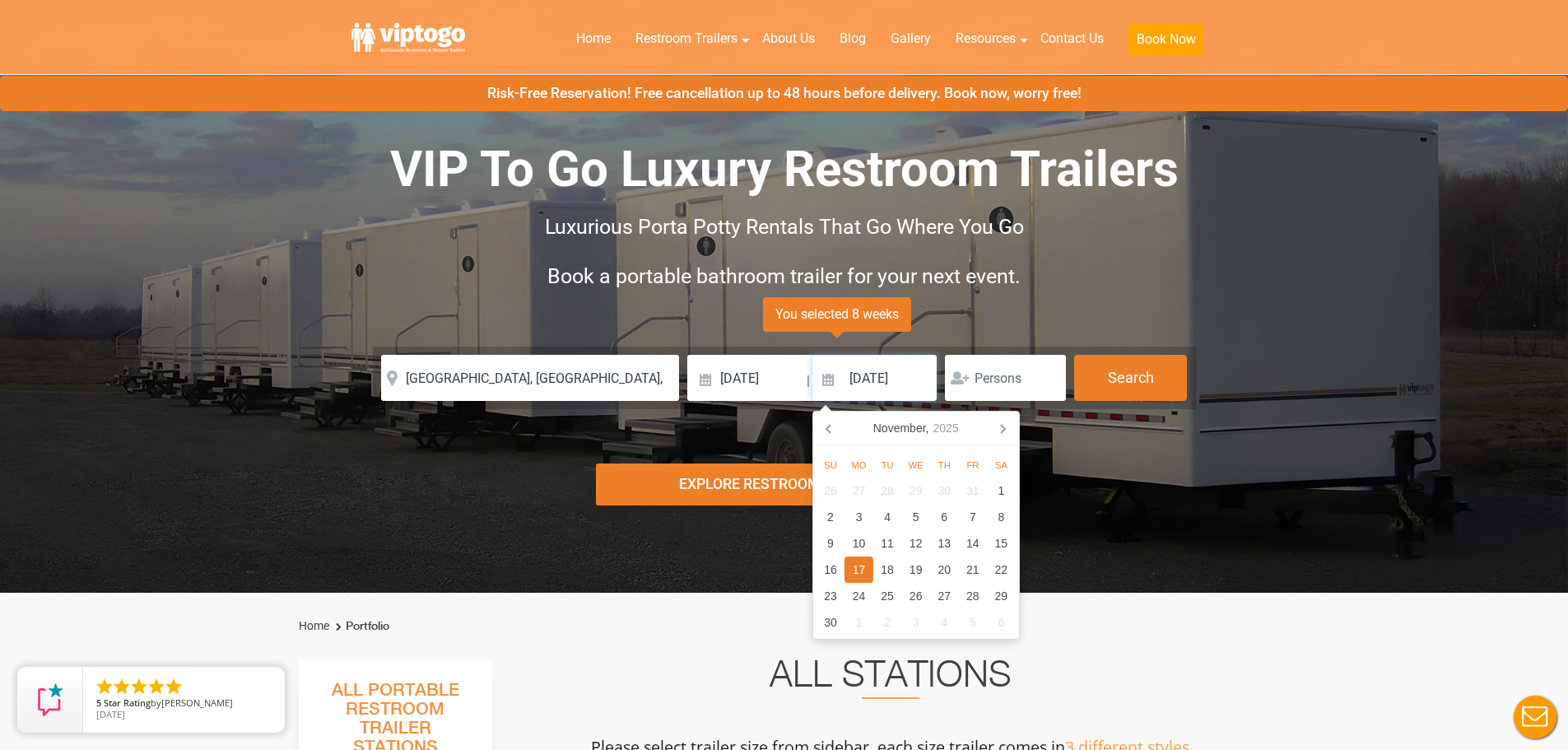
click at [888, 383] on input "[DATE]" at bounding box center [875, 378] width 125 height 46
click at [981, 543] on div "14" at bounding box center [974, 542] width 29 height 26
type input "[DATE]"
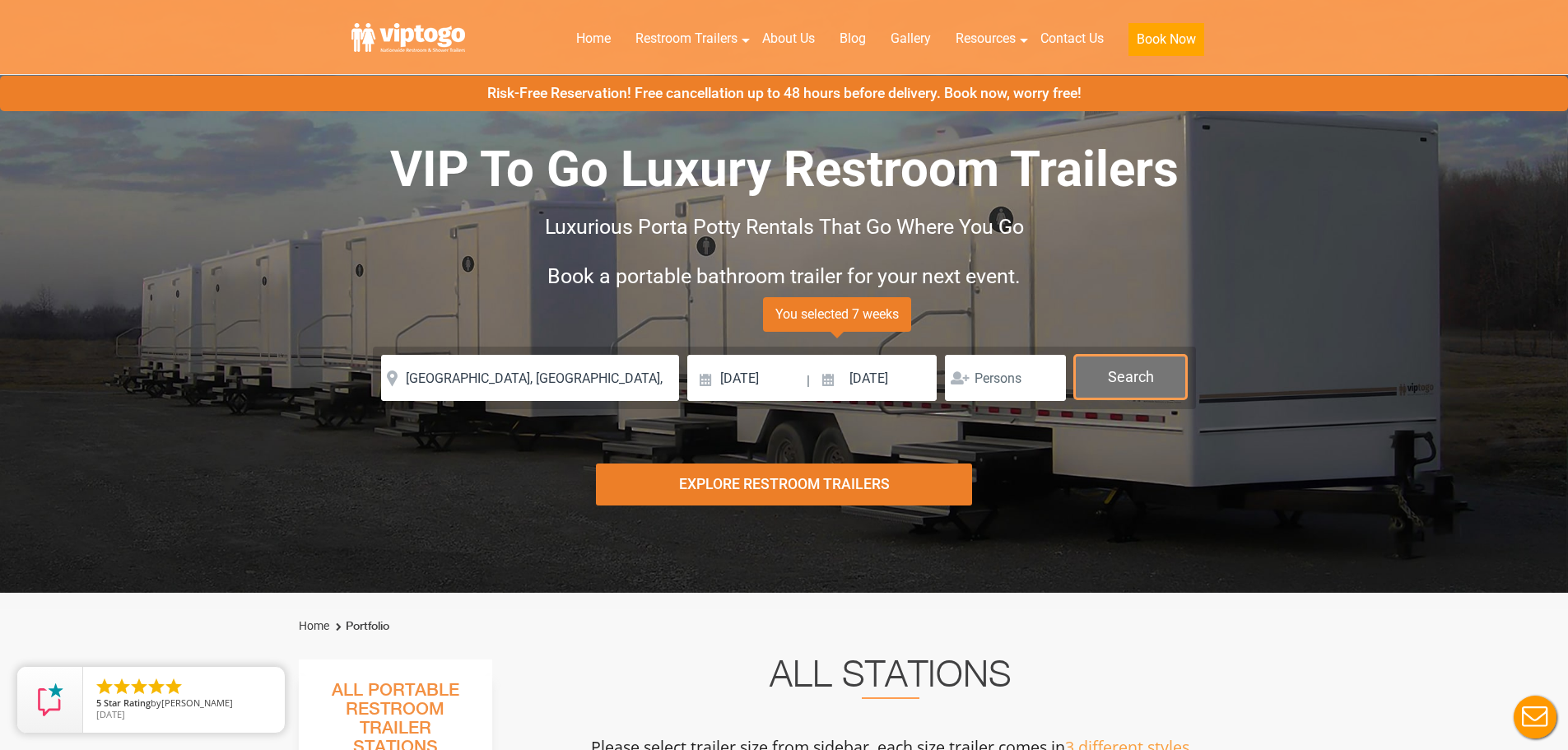
click at [1134, 381] on button "Search" at bounding box center [1130, 377] width 113 height 44
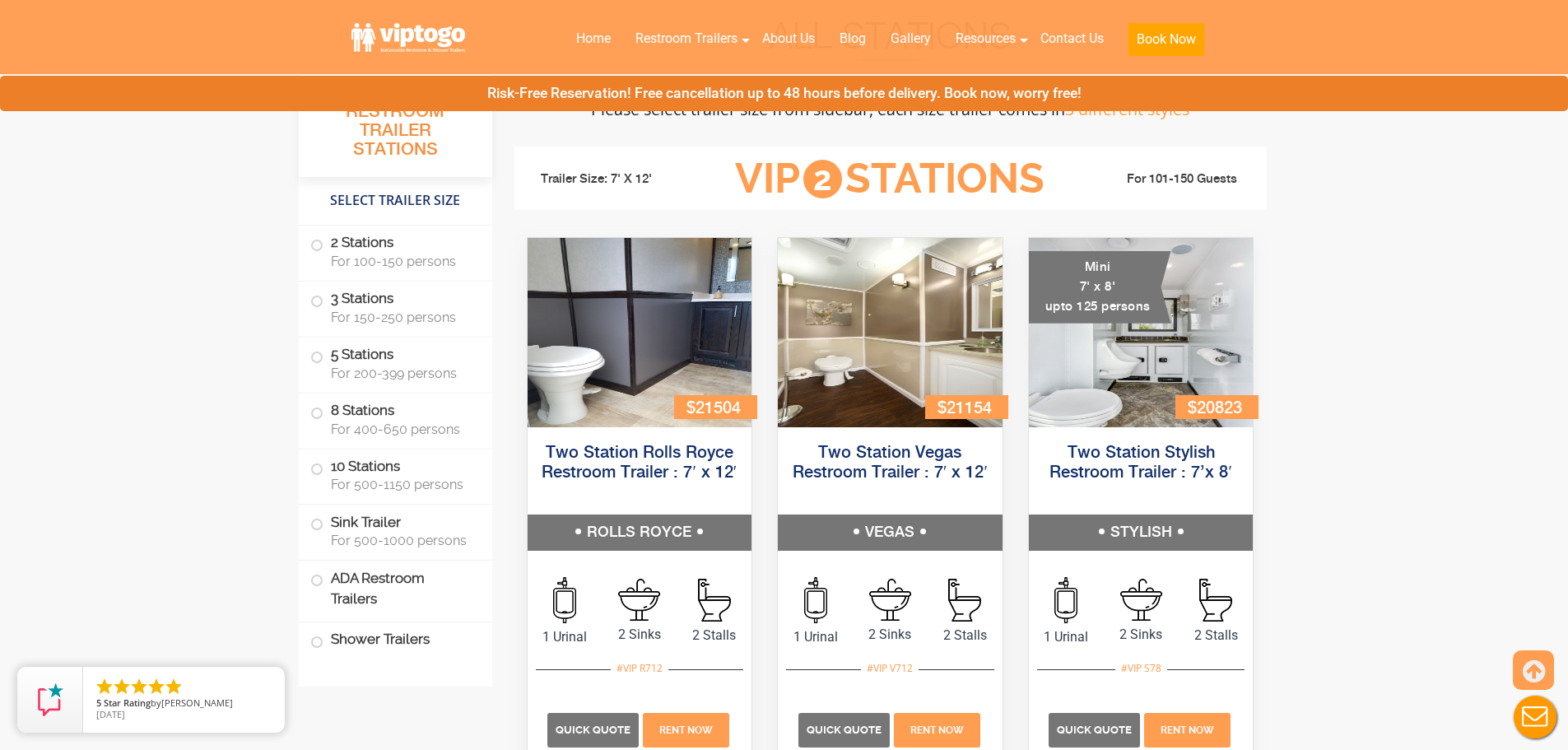
scroll to position [666, 0]
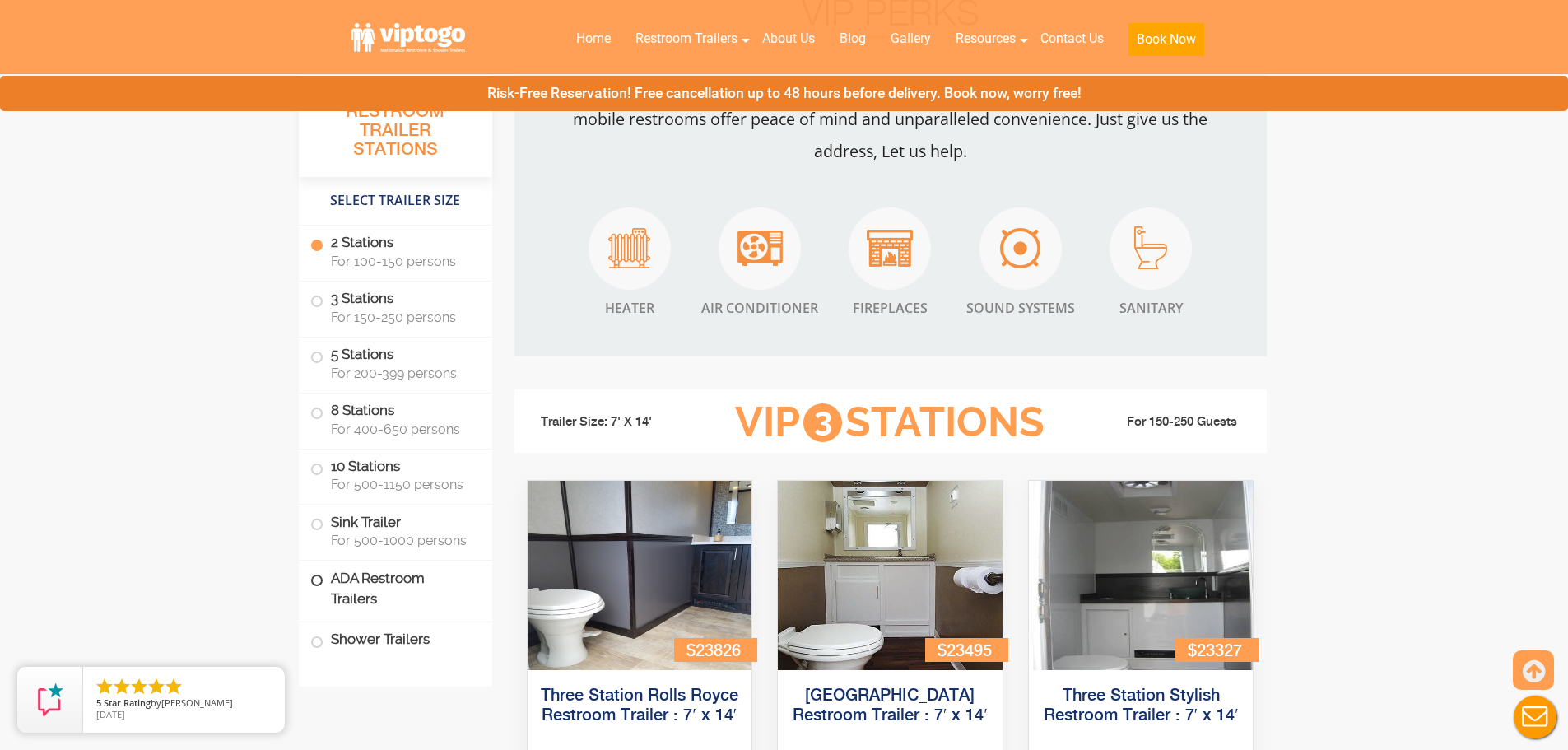
click at [377, 582] on label "ADA Restroom Trailers" at bounding box center [395, 588] width 170 height 56
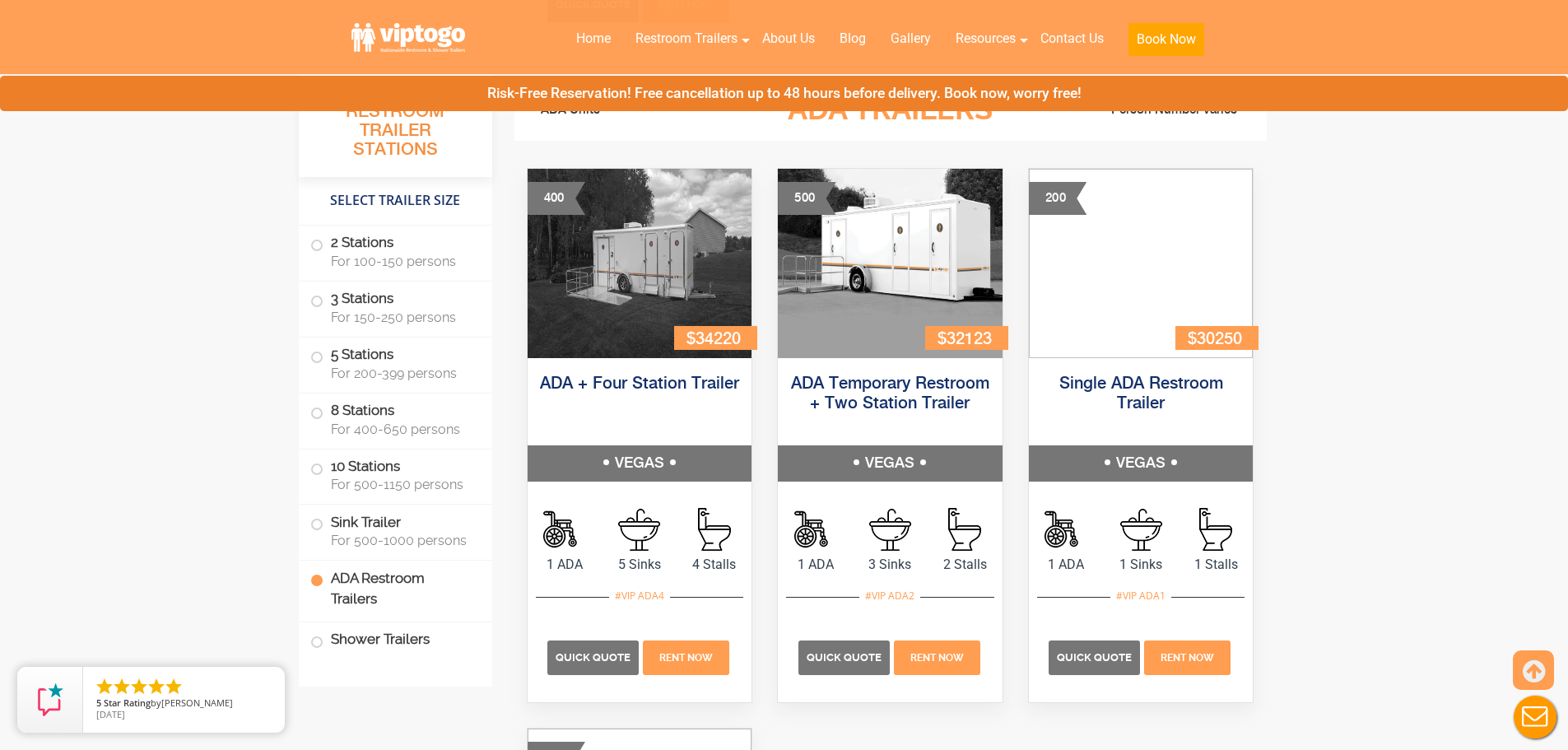
scroll to position [5742, 0]
